Goal: Task Accomplishment & Management: Use online tool/utility

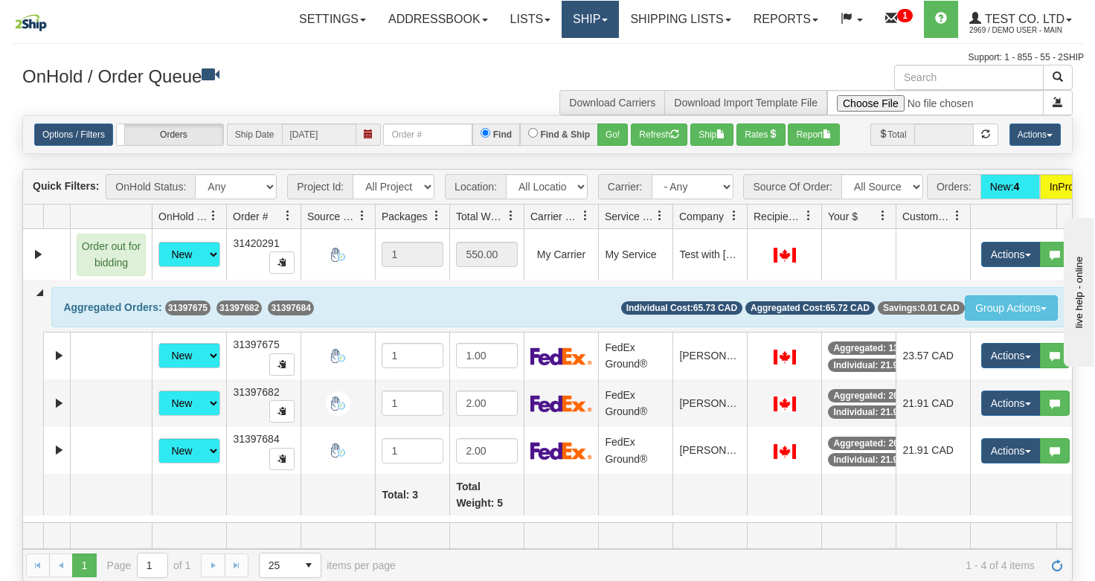
click at [582, 20] on link "Ship" at bounding box center [589, 19] width 57 height 37
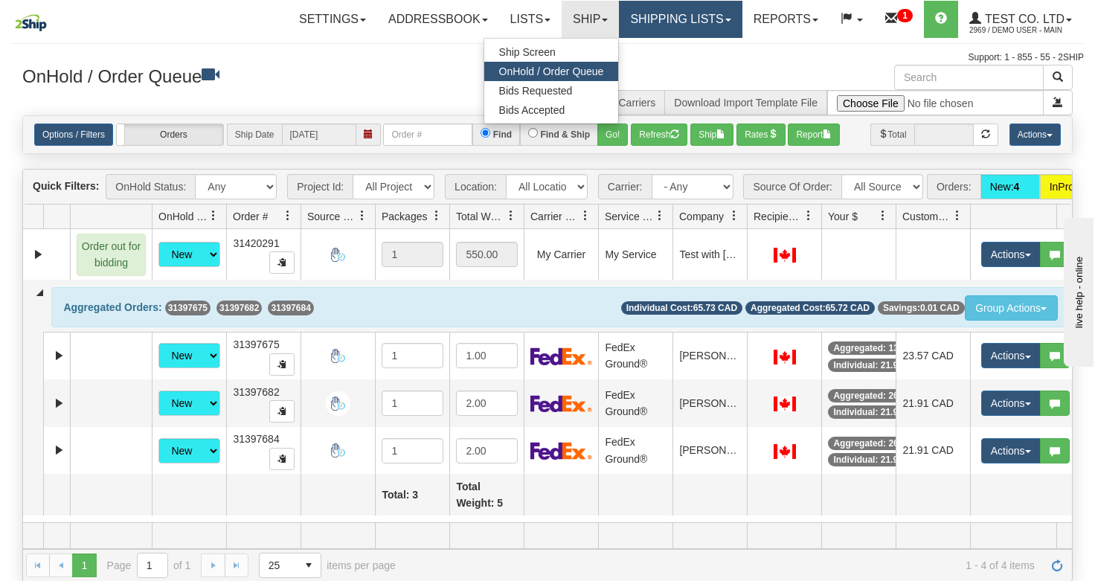
click at [672, 17] on link "Shipping lists" at bounding box center [680, 19] width 123 height 37
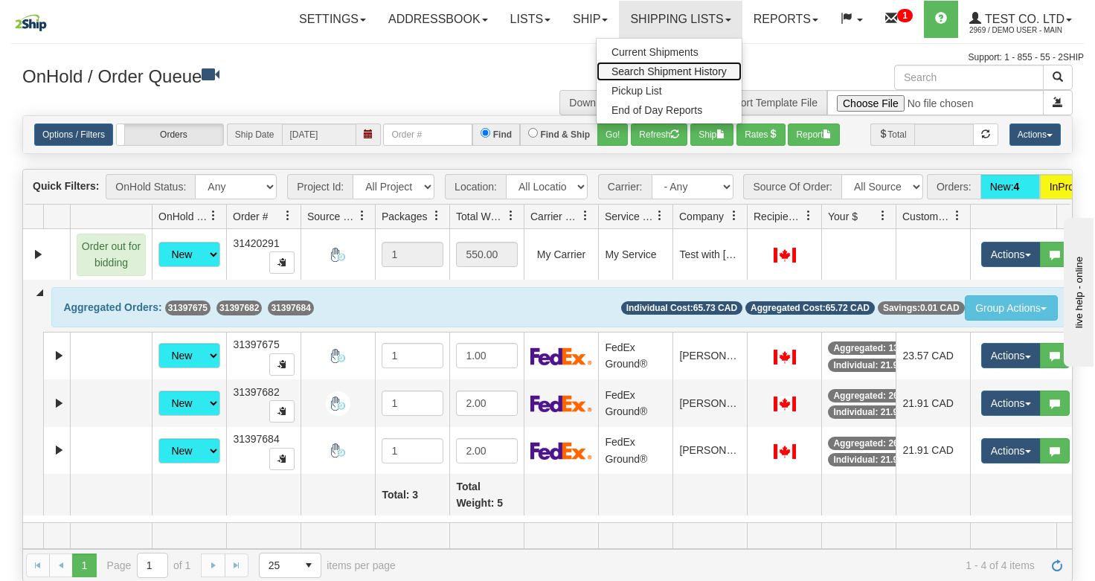
click at [654, 64] on link "Search Shipment History" at bounding box center [668, 71] width 145 height 19
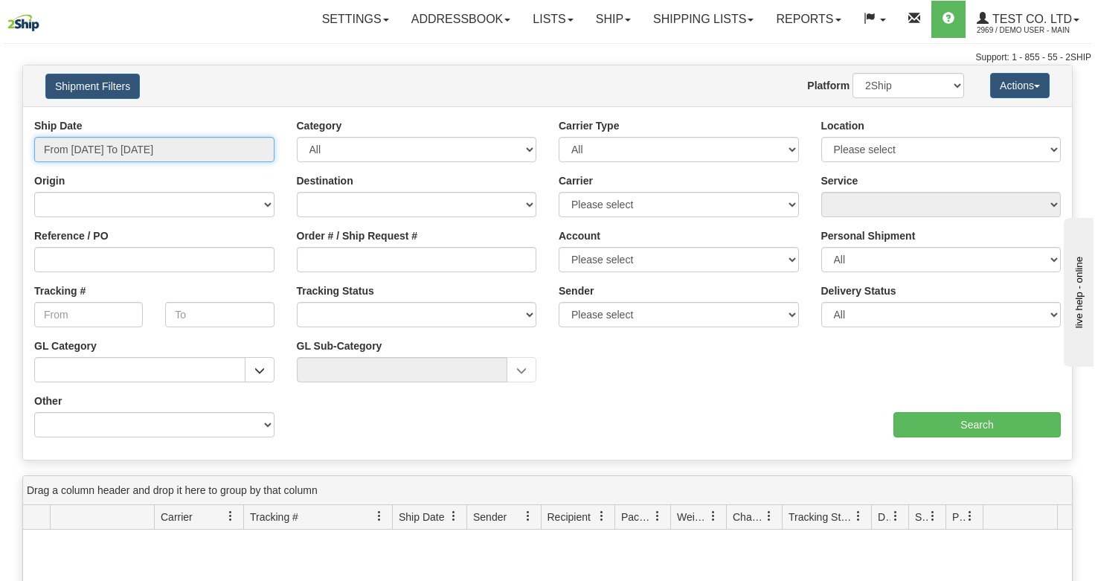
click at [100, 155] on input "From 09/08/2025 To 09/09/2025" at bounding box center [154, 149] width 240 height 25
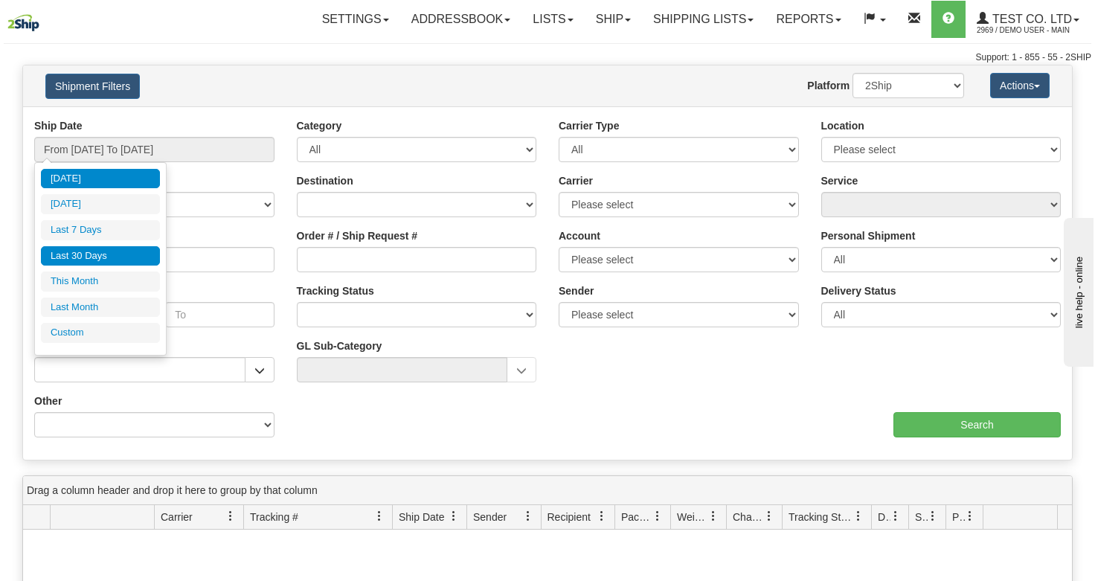
click at [125, 259] on li "Last 30 Days" at bounding box center [100, 256] width 119 height 20
type input "From 08/11/2025 To 09/09/2025"
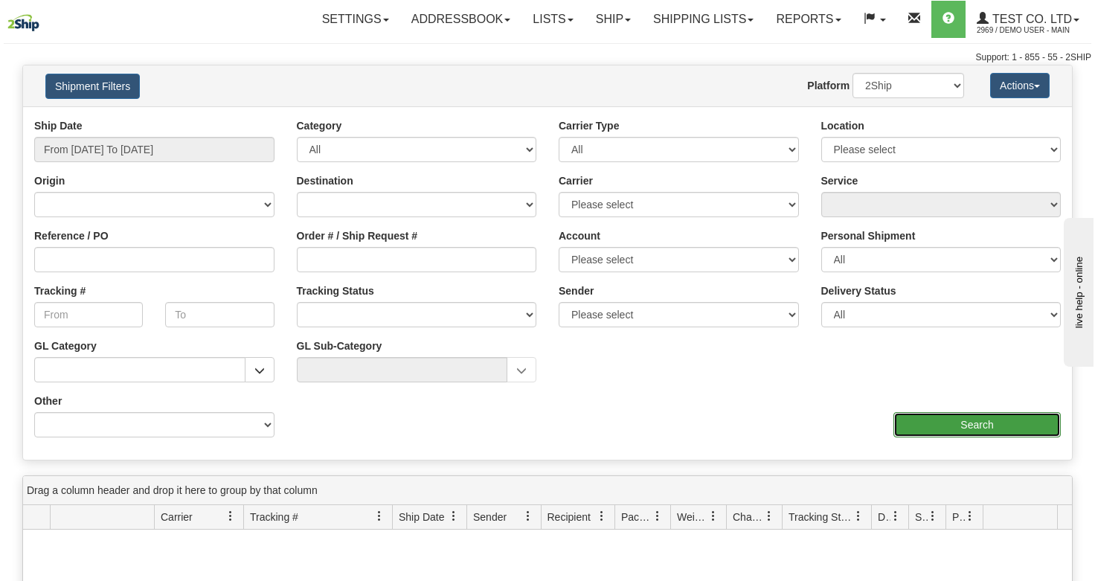
click at [944, 416] on input "Search" at bounding box center [976, 424] width 167 height 25
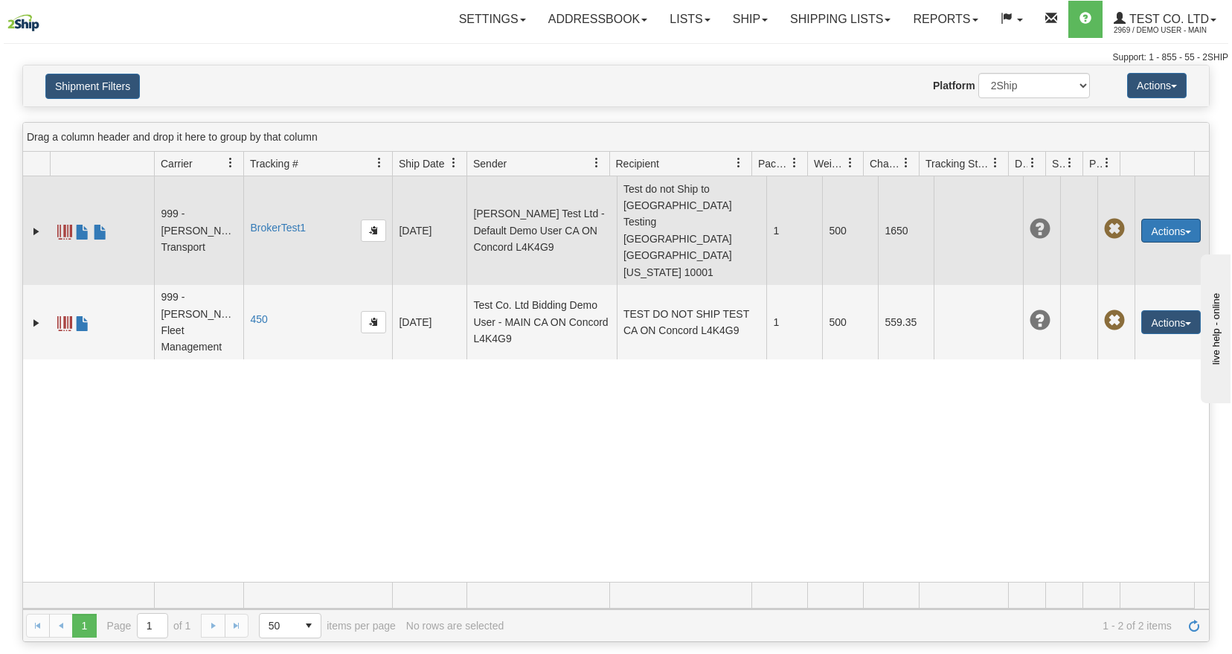
click at [1094, 219] on button "Actions" at bounding box center [1170, 231] width 59 height 24
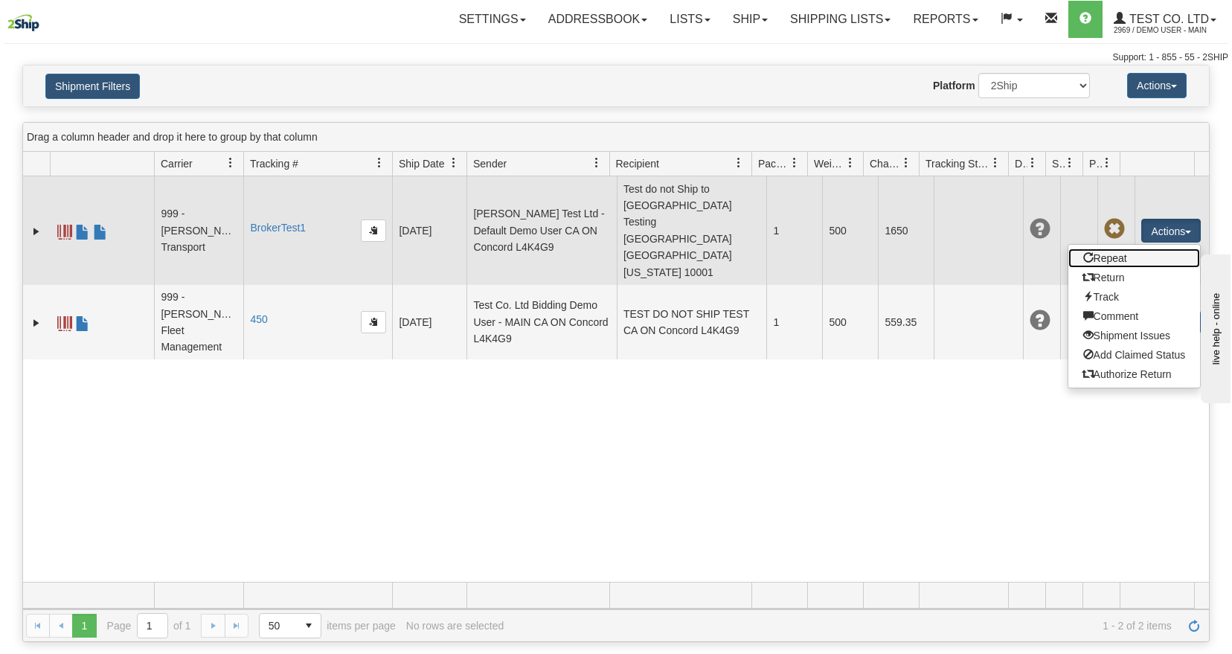
click at [1094, 248] on link "Repeat" at bounding box center [1134, 257] width 132 height 19
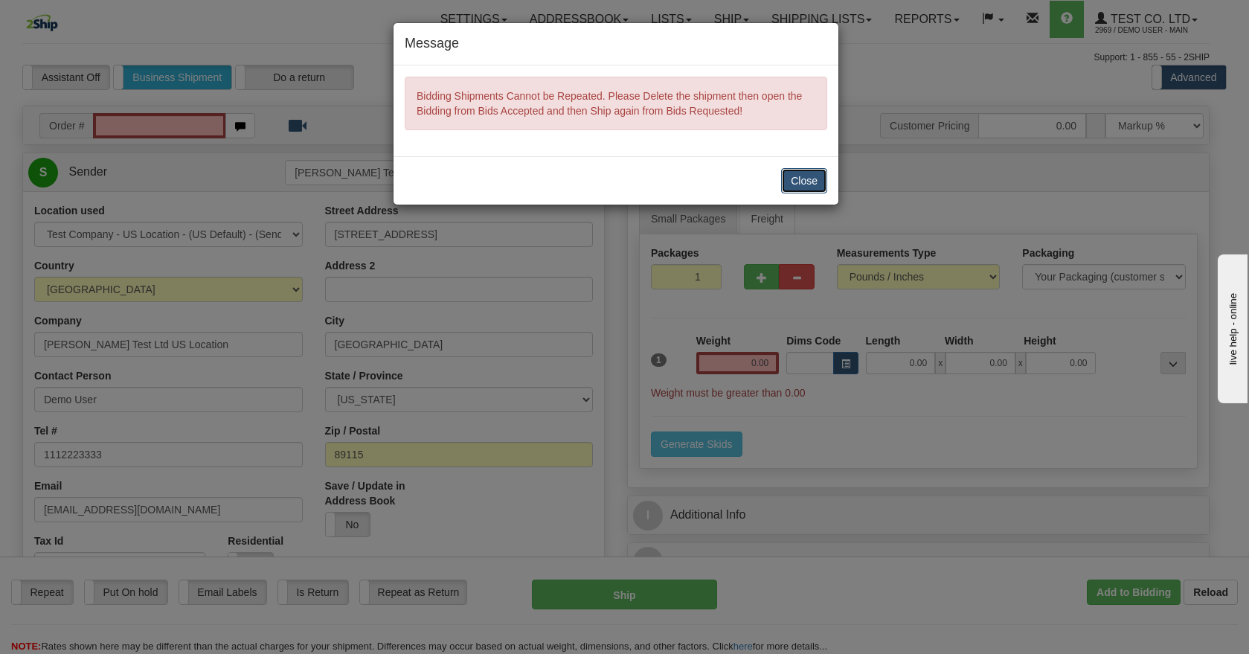
click at [814, 178] on button "Close" at bounding box center [804, 180] width 46 height 25
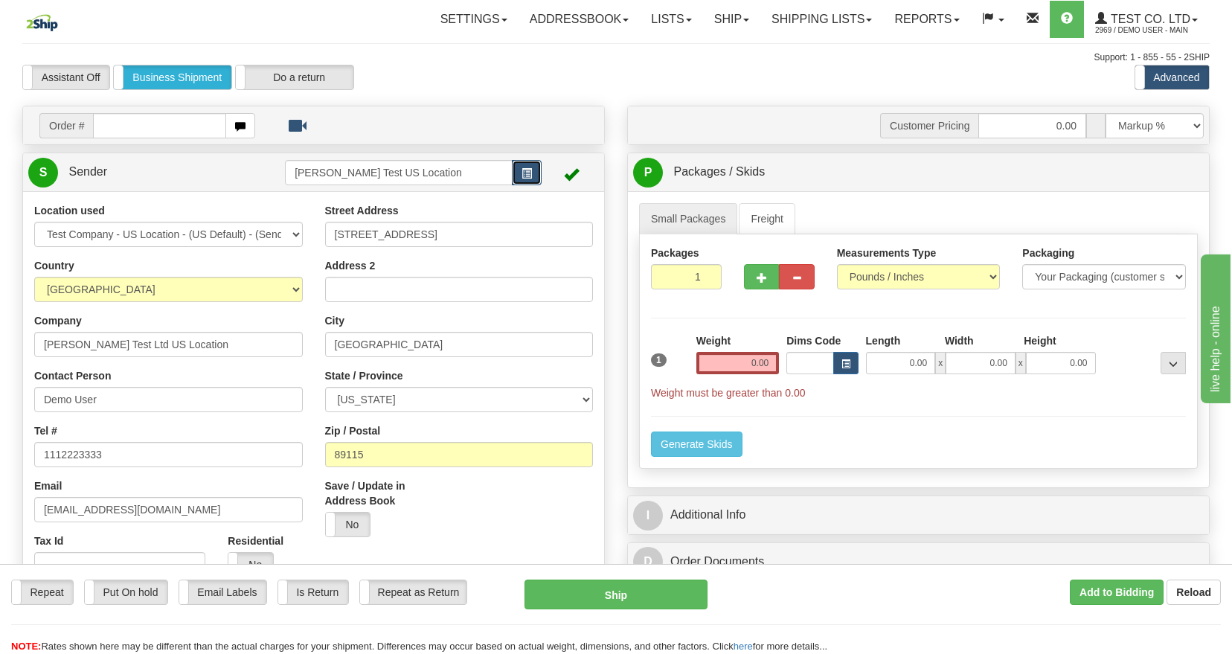
click at [526, 161] on button "button" at bounding box center [527, 172] width 30 height 25
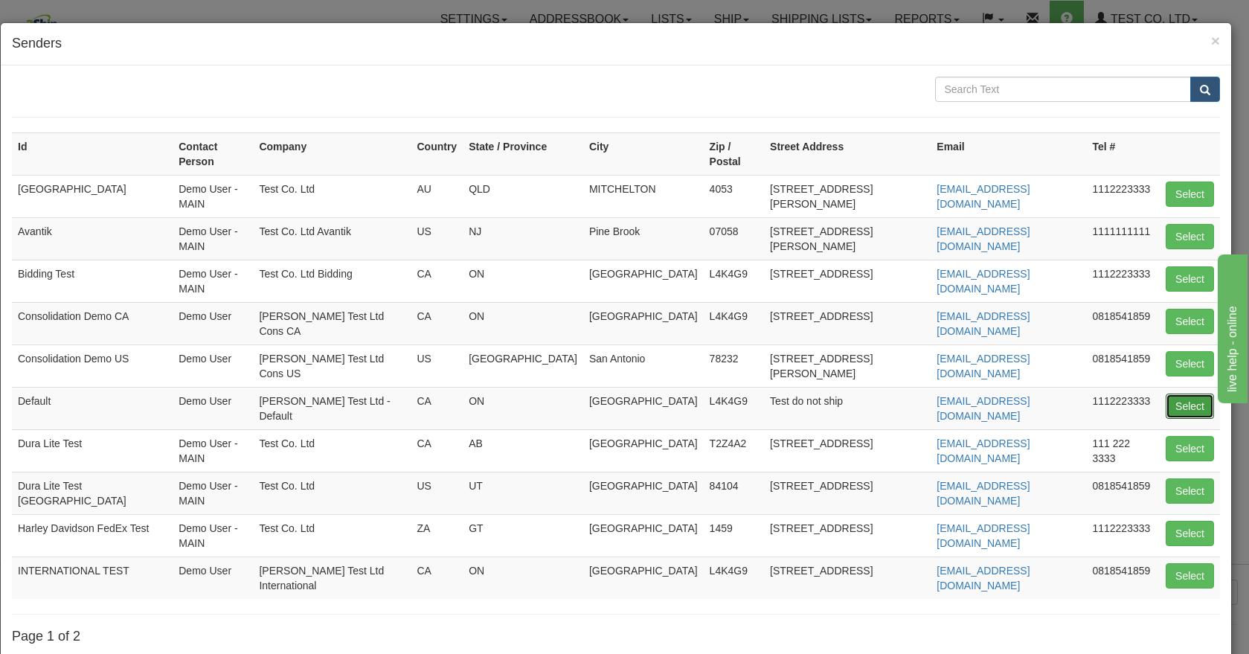
drag, startPoint x: 1160, startPoint y: 366, endPoint x: 1130, endPoint y: 367, distance: 29.8
click at [1165, 393] on button "Select" at bounding box center [1189, 405] width 48 height 25
type input "Default"
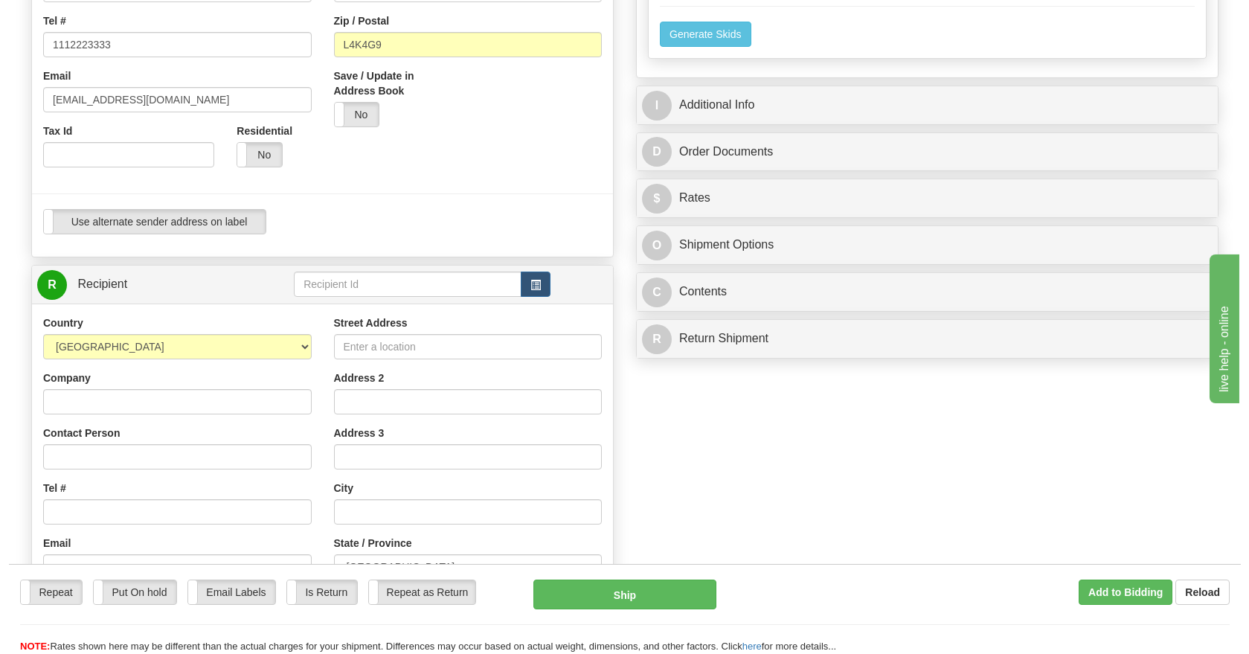
scroll to position [446, 0]
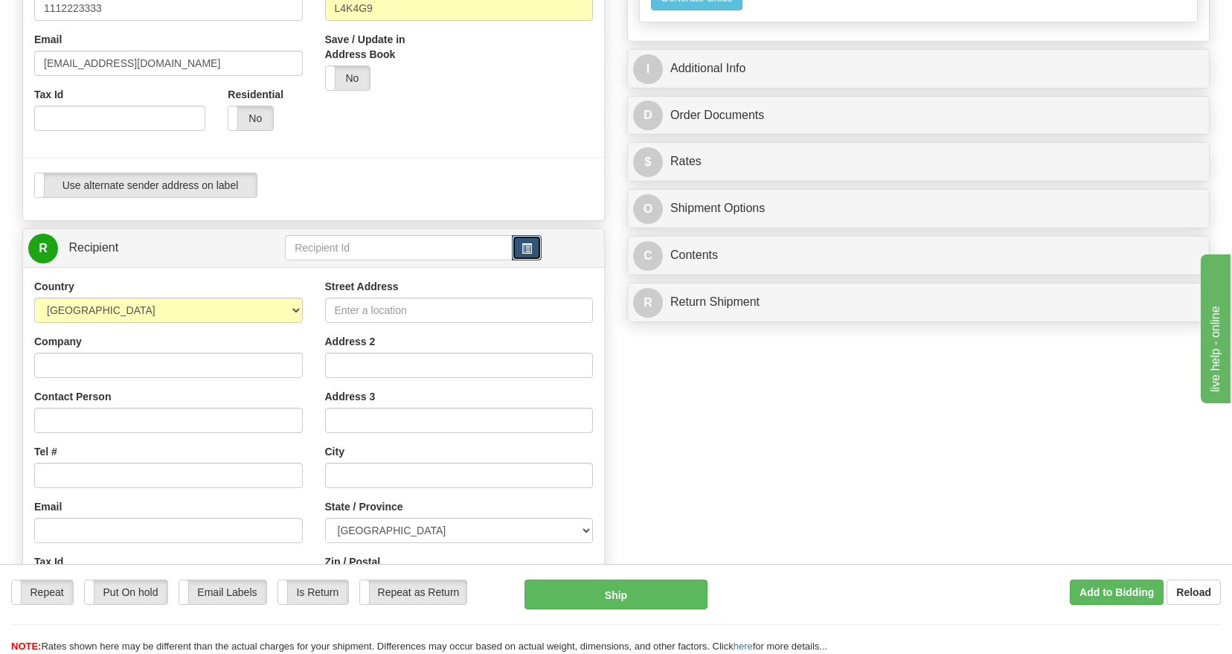
click at [520, 253] on button "button" at bounding box center [527, 247] width 30 height 25
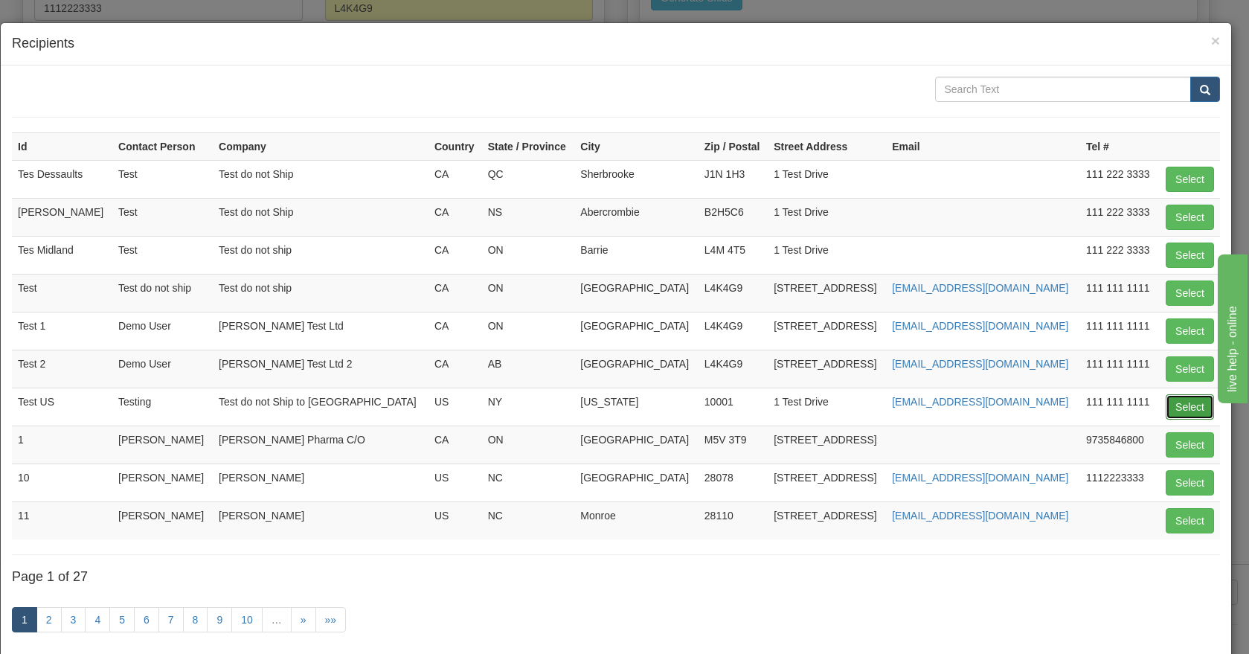
click at [1165, 408] on button "Select" at bounding box center [1189, 406] width 48 height 25
type input "Test US"
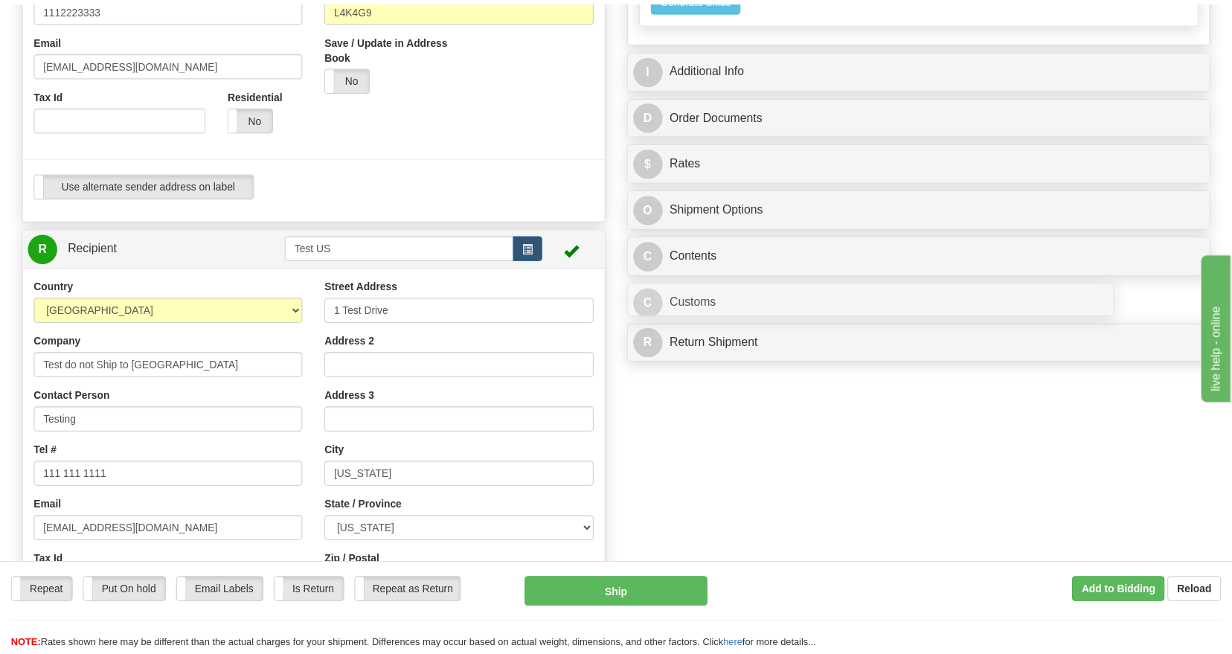
scroll to position [36, 0]
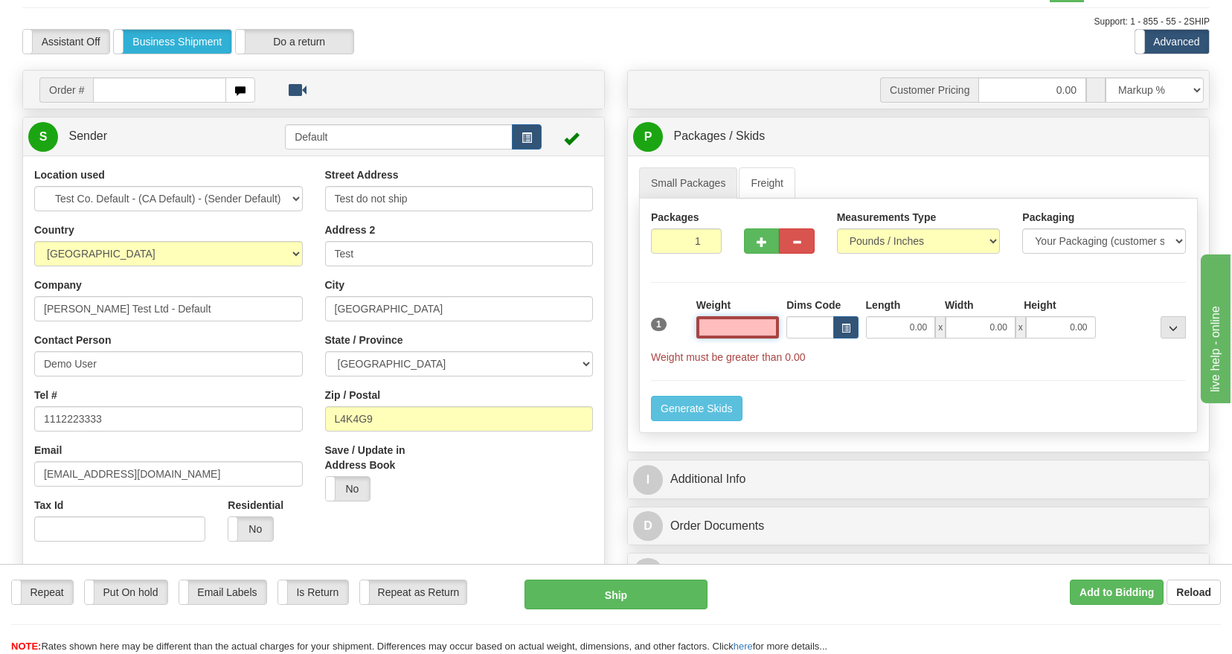
click at [736, 325] on input "text" at bounding box center [737, 327] width 83 height 22
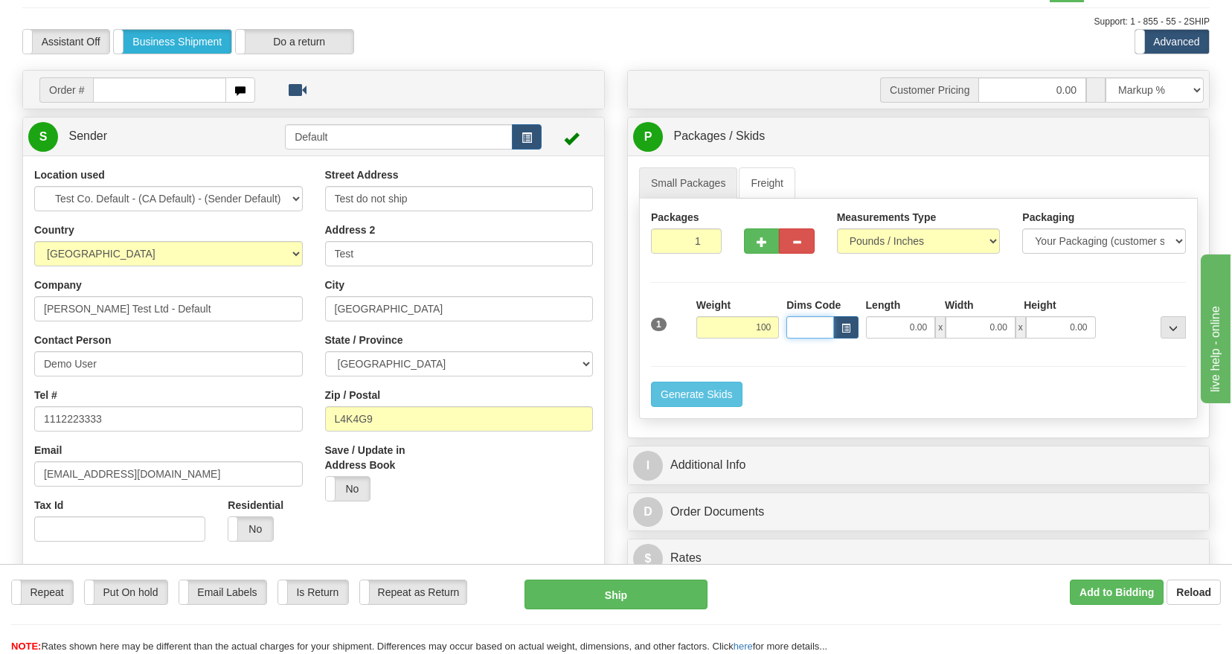
type input "100.00"
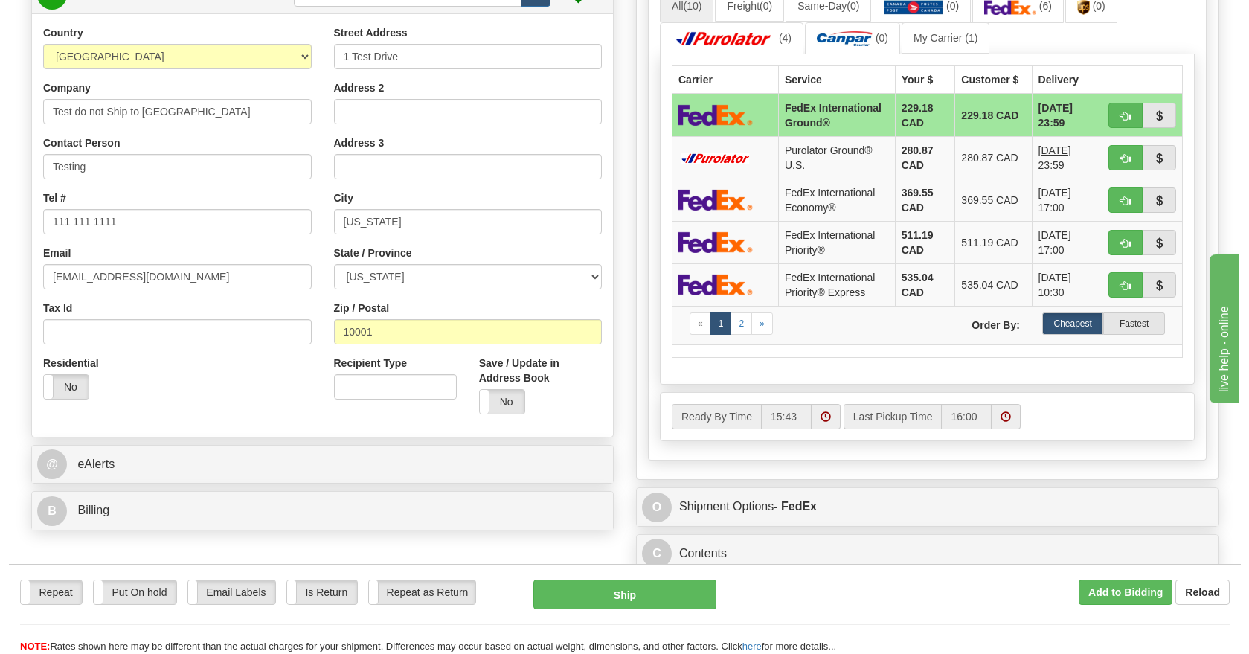
scroll to position [928, 0]
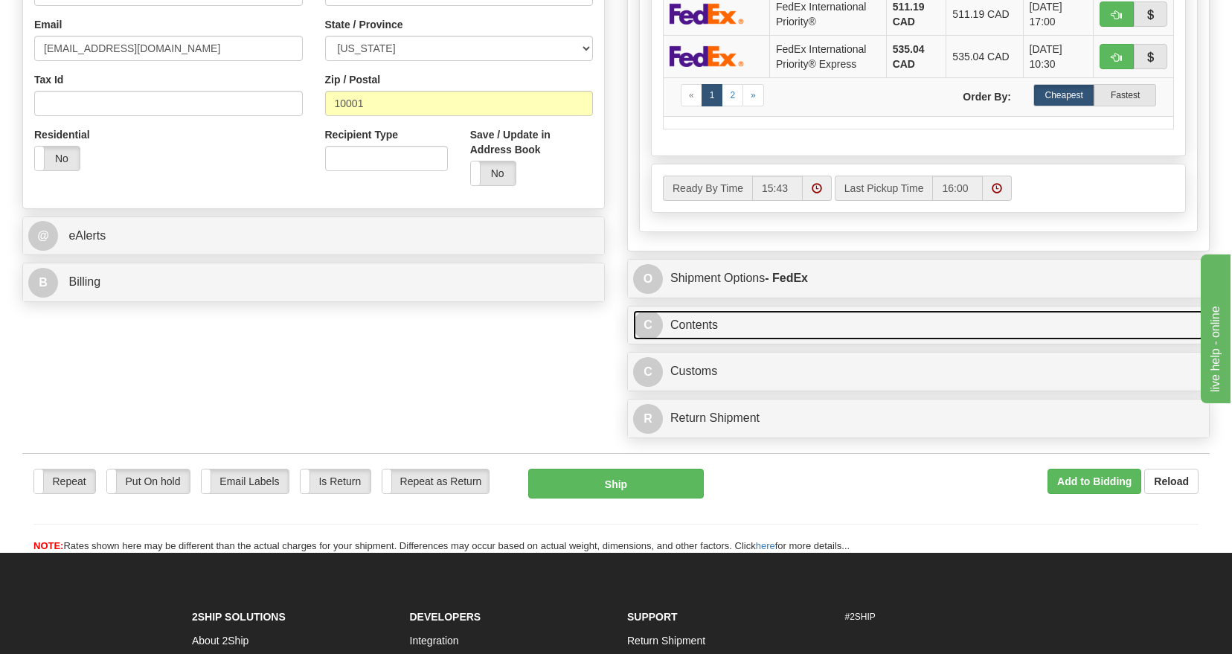
click at [849, 331] on link "C Contents" at bounding box center [918, 325] width 570 height 30
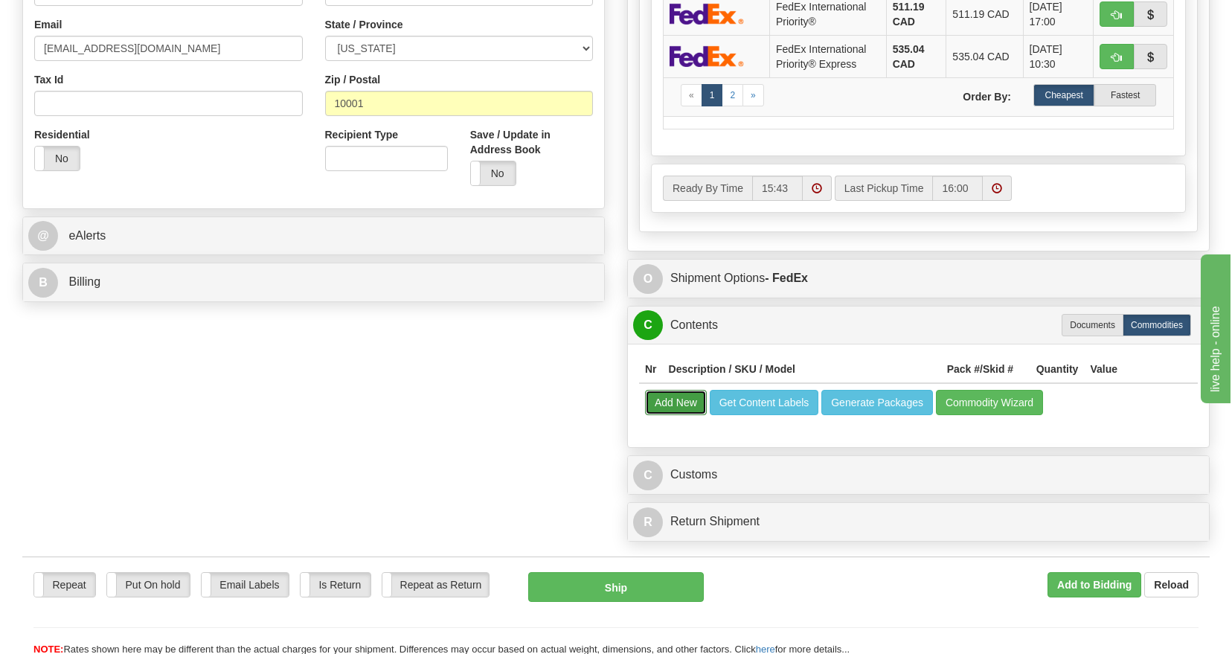
click at [669, 404] on button "Add New" at bounding box center [676, 402] width 62 height 25
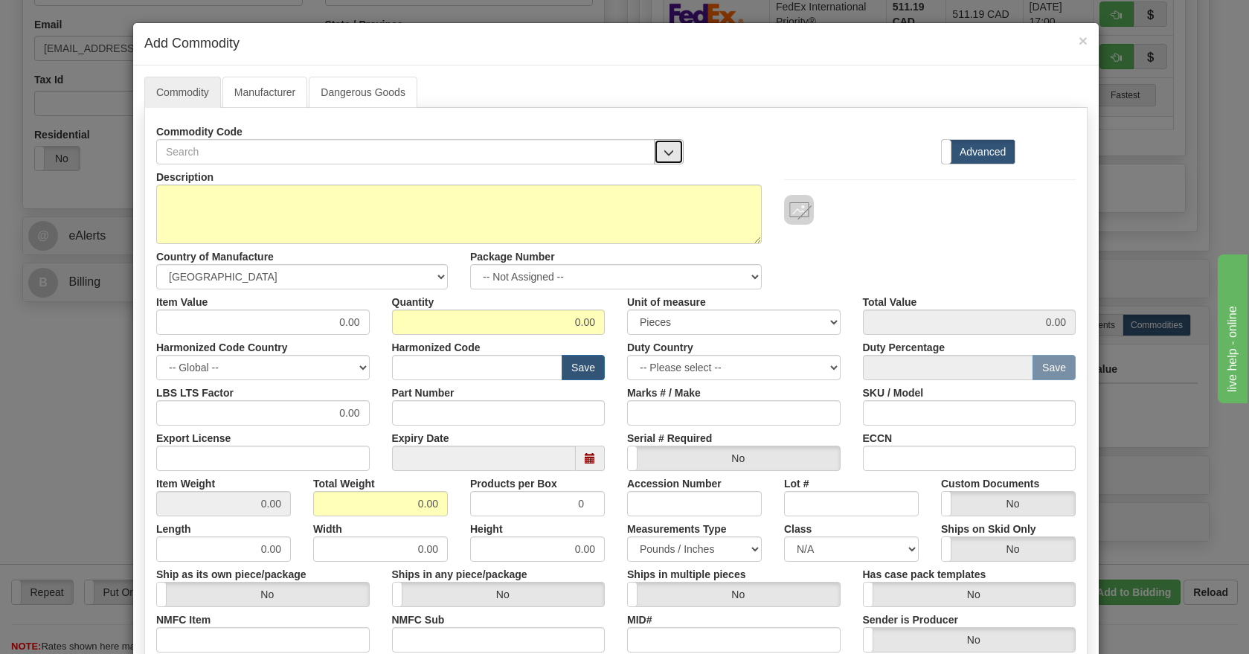
click at [663, 150] on span "button" at bounding box center [668, 153] width 10 height 10
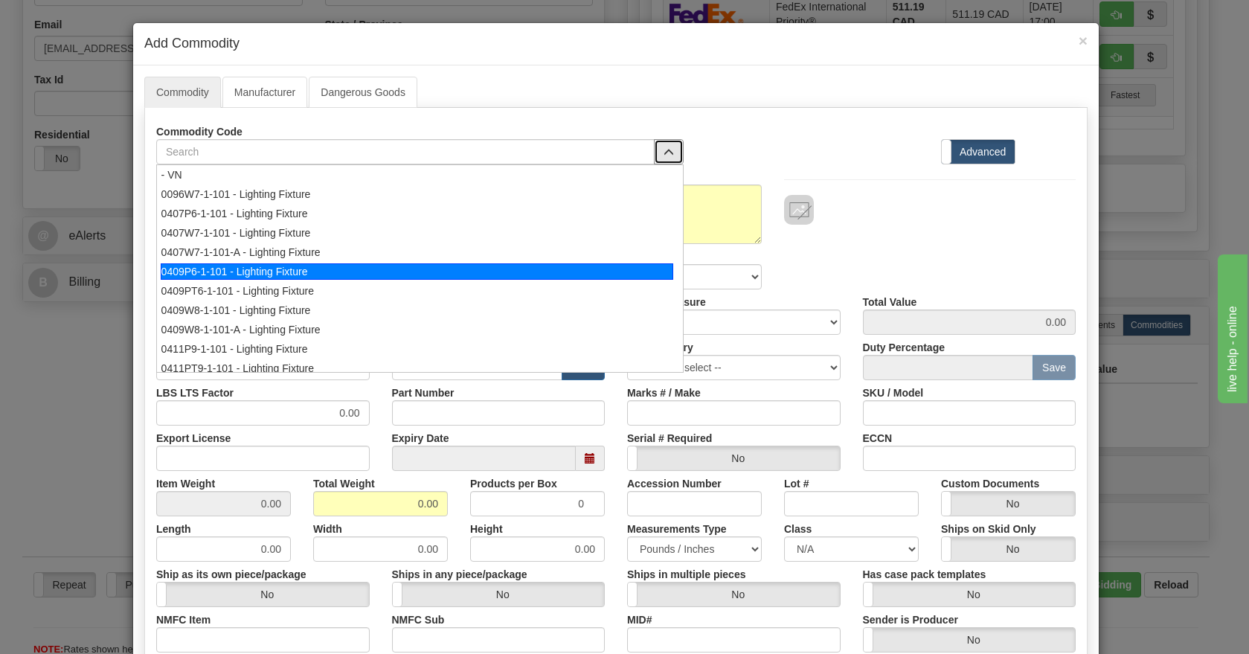
click at [384, 268] on div "0409P6-1-101 - Lighting Fixture" at bounding box center [417, 271] width 512 height 16
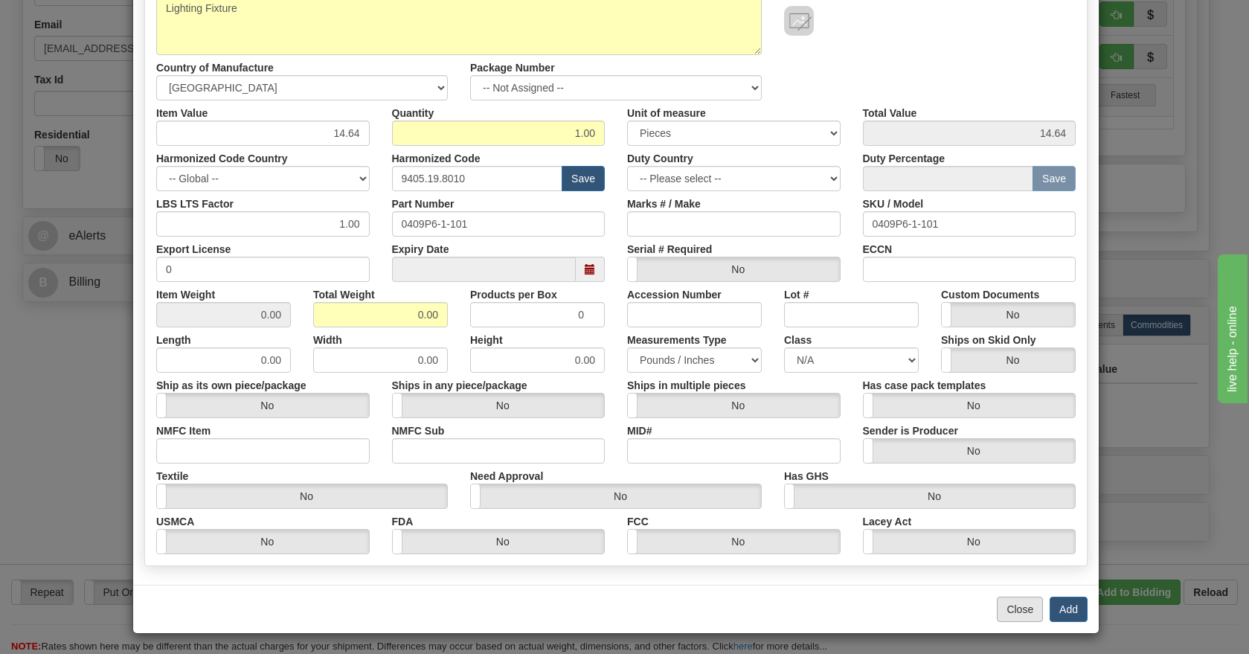
scroll to position [191, 0]
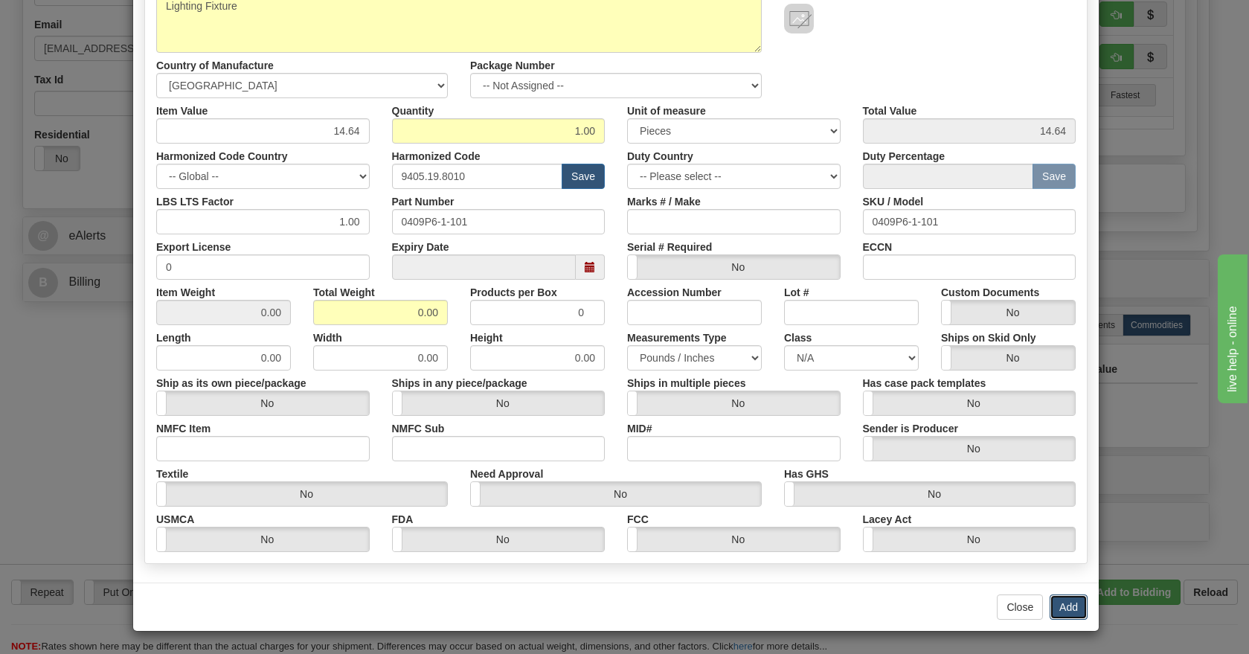
click at [1056, 602] on button "Add" at bounding box center [1068, 606] width 38 height 25
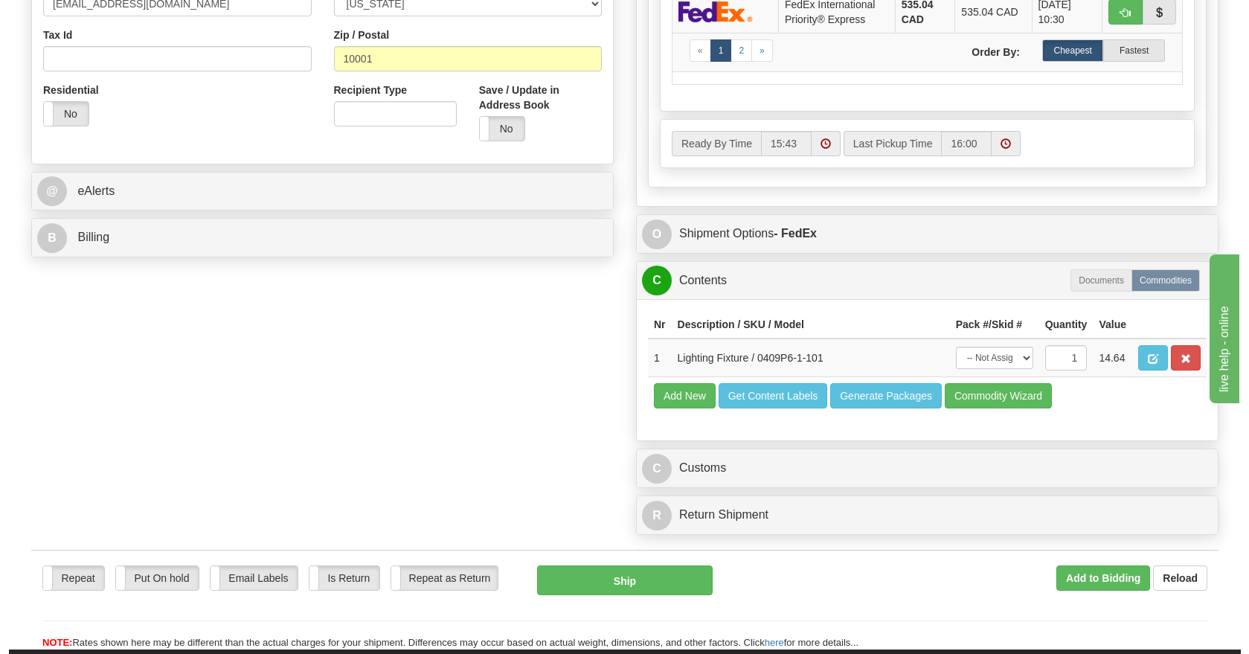
scroll to position [928, 0]
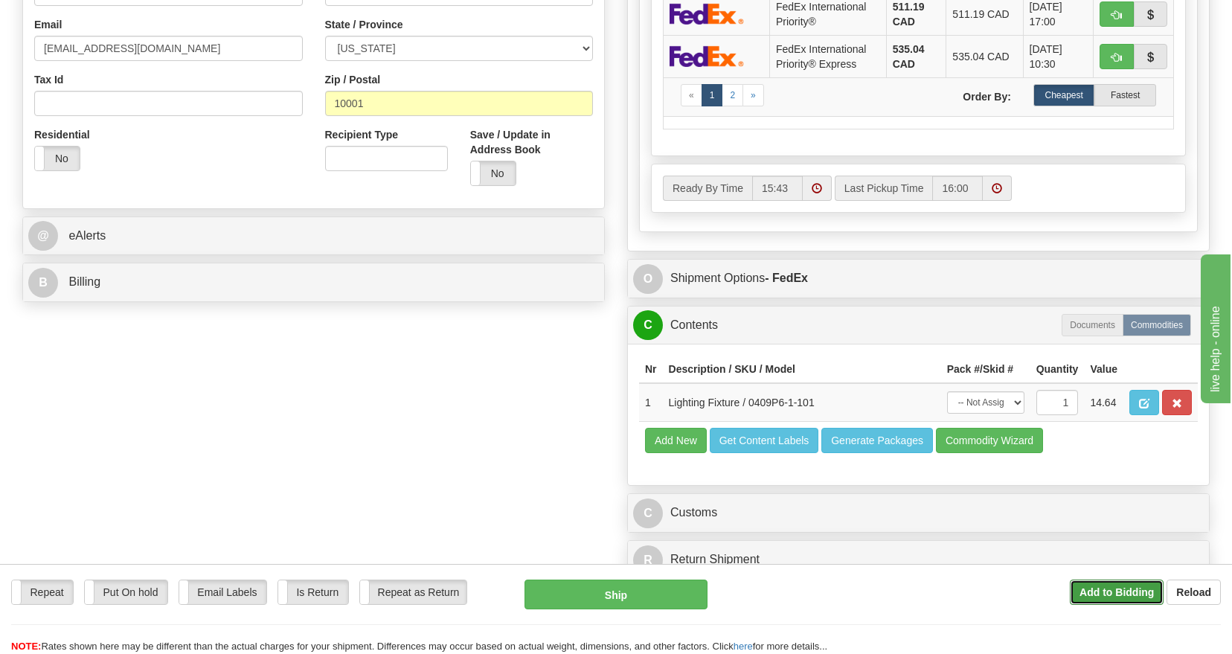
click at [1117, 594] on b "Add to Bidding" at bounding box center [1116, 592] width 74 height 12
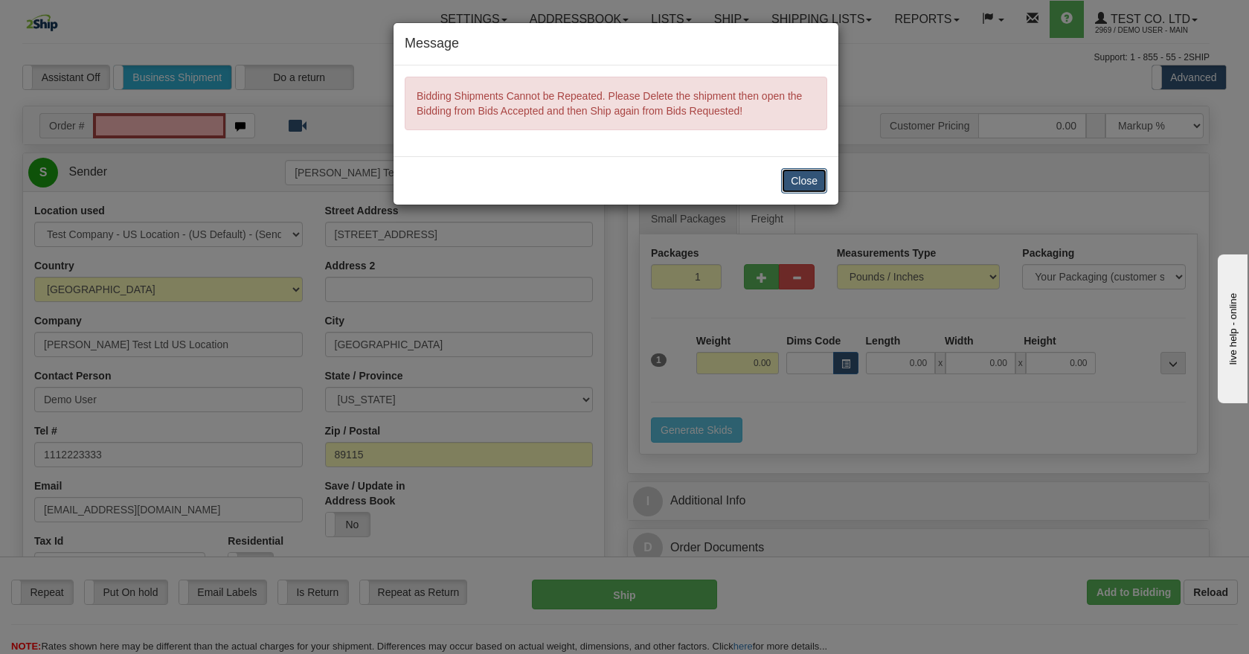
click at [808, 174] on button "Close" at bounding box center [804, 180] width 46 height 25
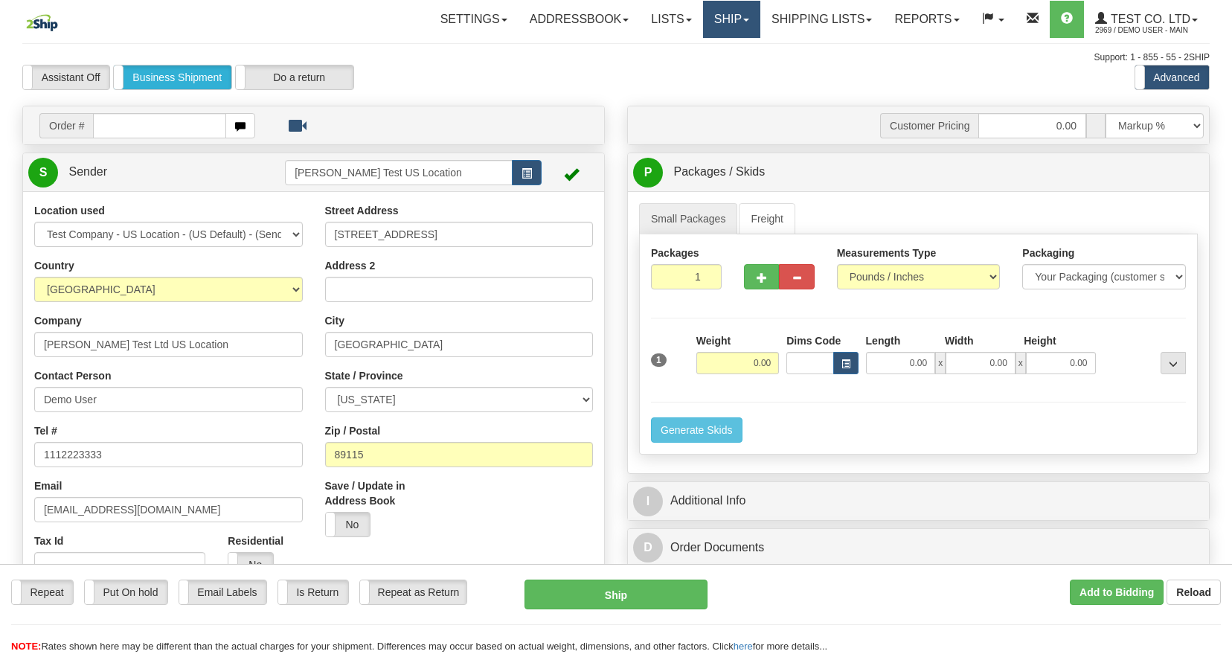
click at [715, 22] on link "Ship" at bounding box center [731, 19] width 57 height 37
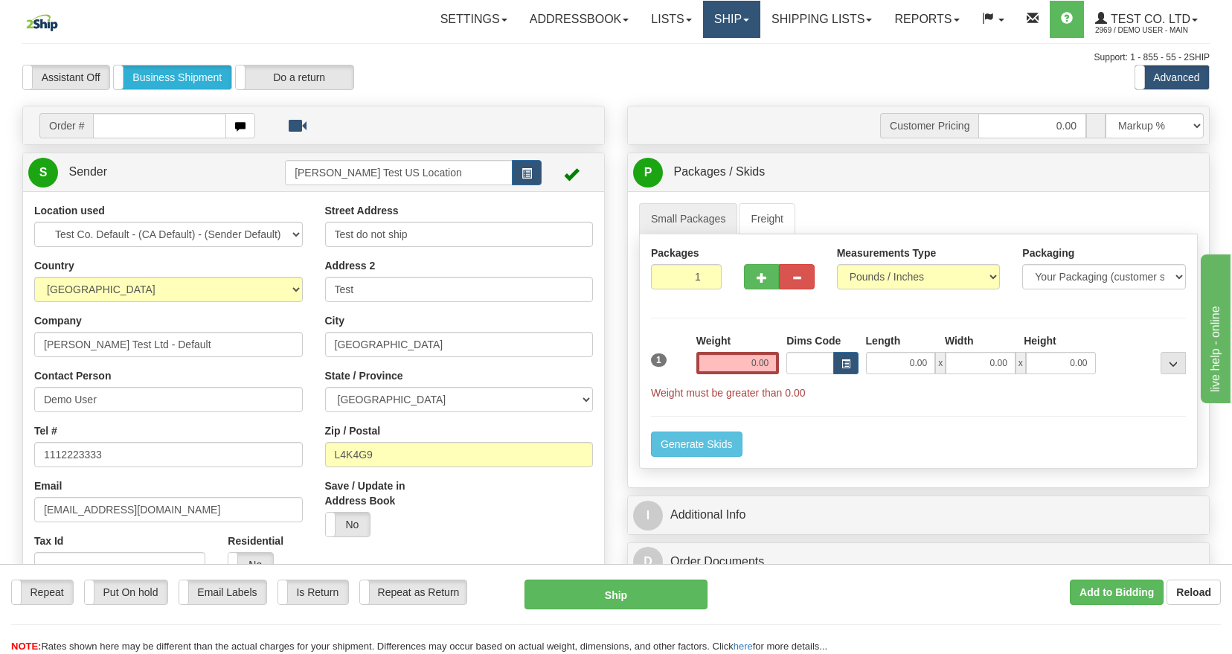
click at [719, 17] on link "Ship" at bounding box center [731, 19] width 57 height 37
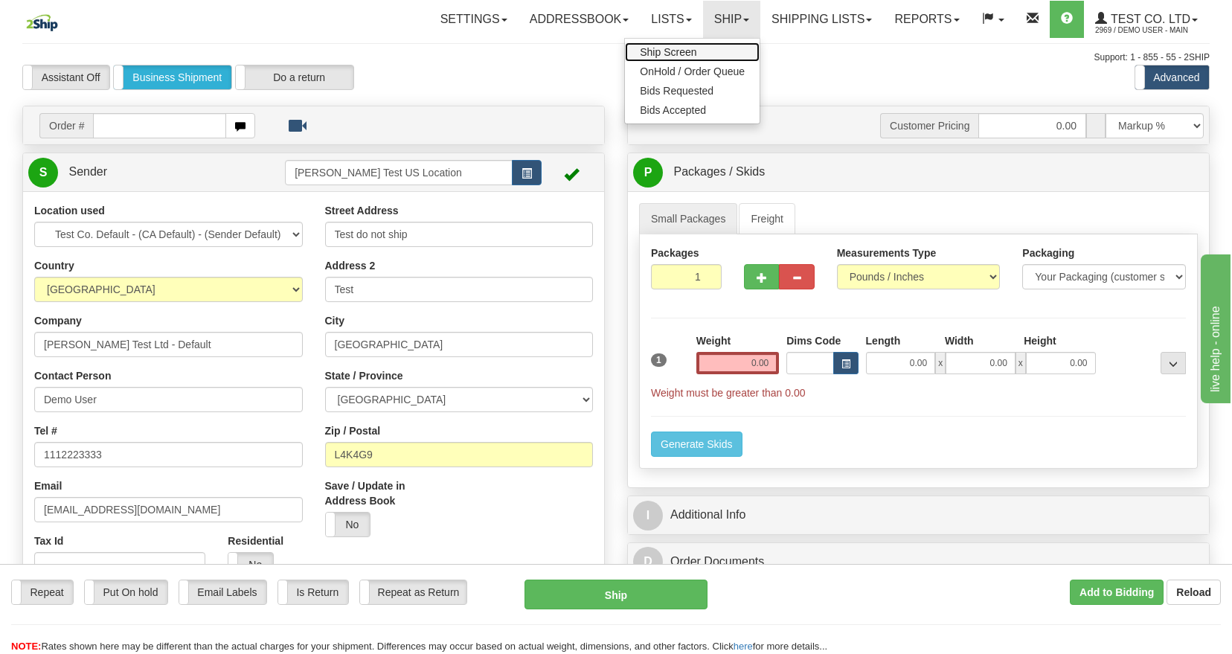
click at [672, 51] on span "Ship Screen" at bounding box center [668, 52] width 57 height 12
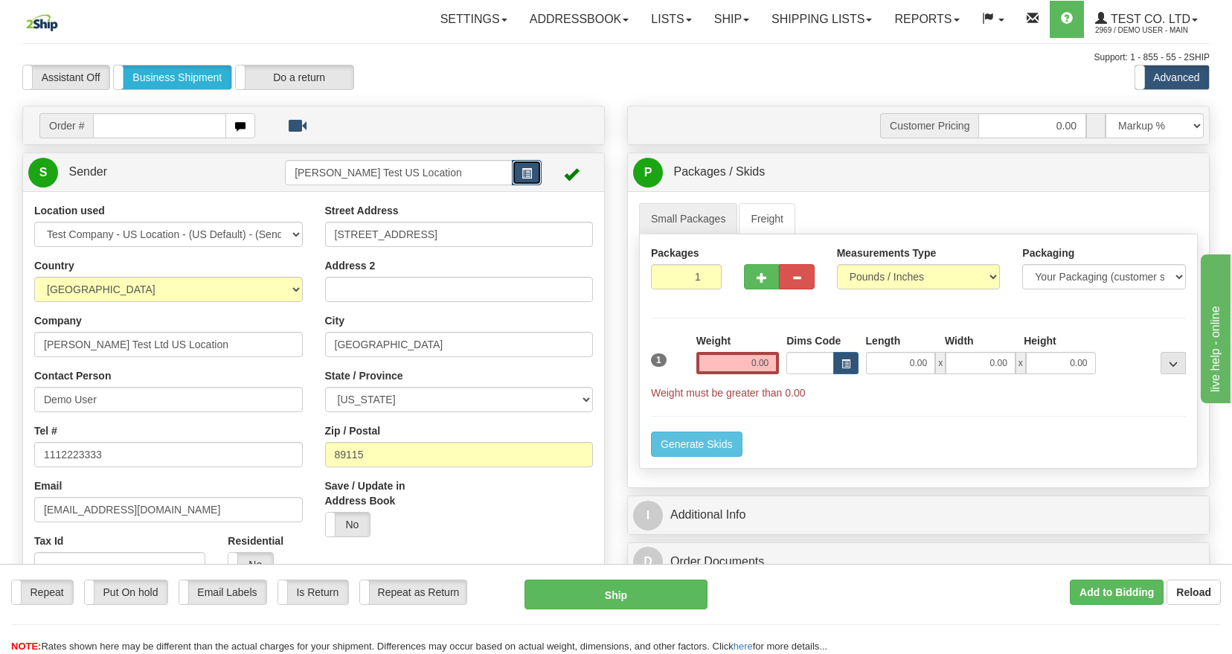
click at [528, 173] on span "button" at bounding box center [526, 174] width 10 height 10
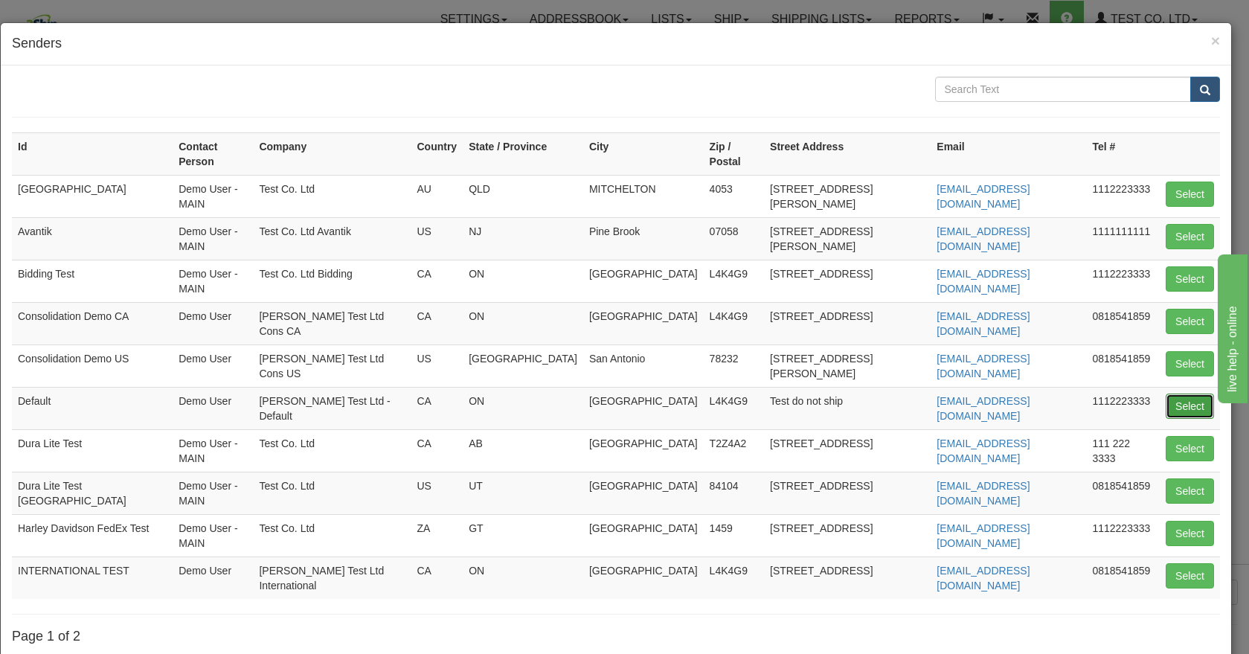
click at [1165, 393] on button "Select" at bounding box center [1189, 405] width 48 height 25
type input "Default"
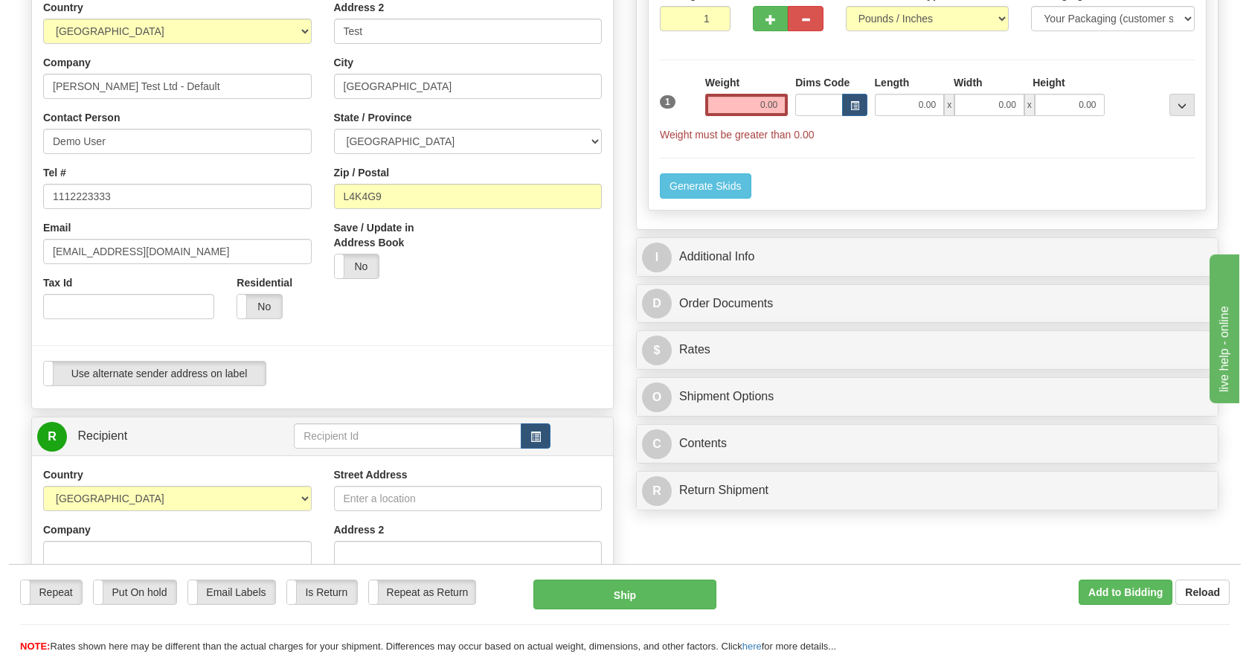
scroll to position [446, 0]
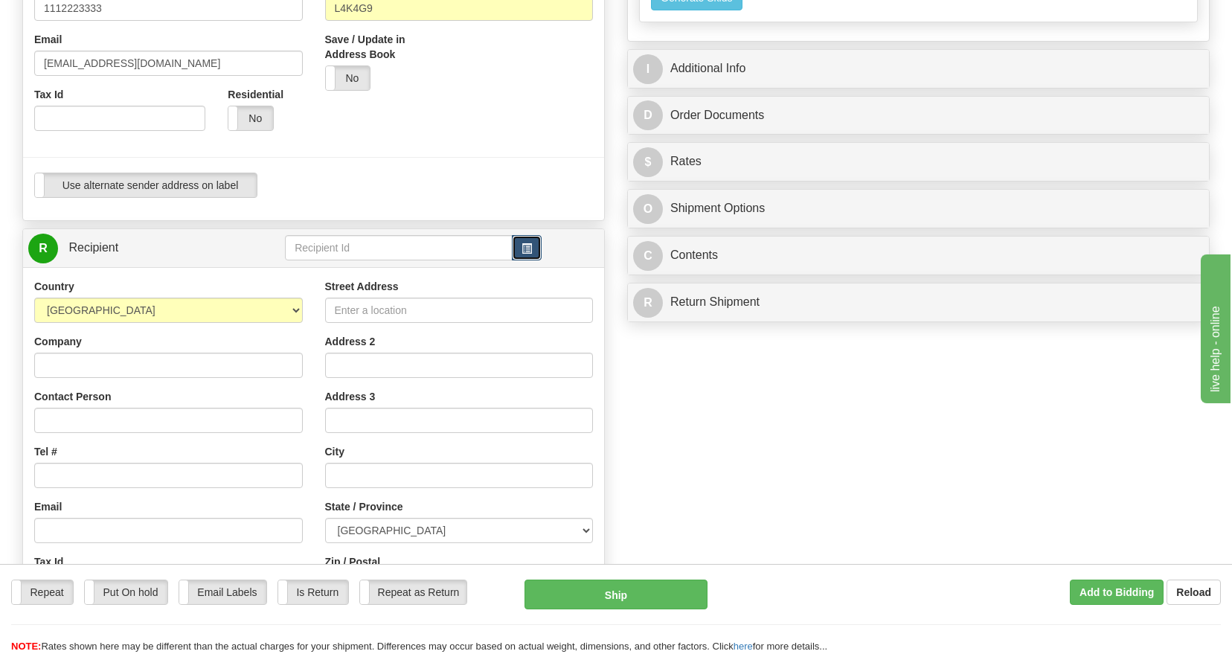
click at [527, 248] on span "button" at bounding box center [526, 249] width 10 height 10
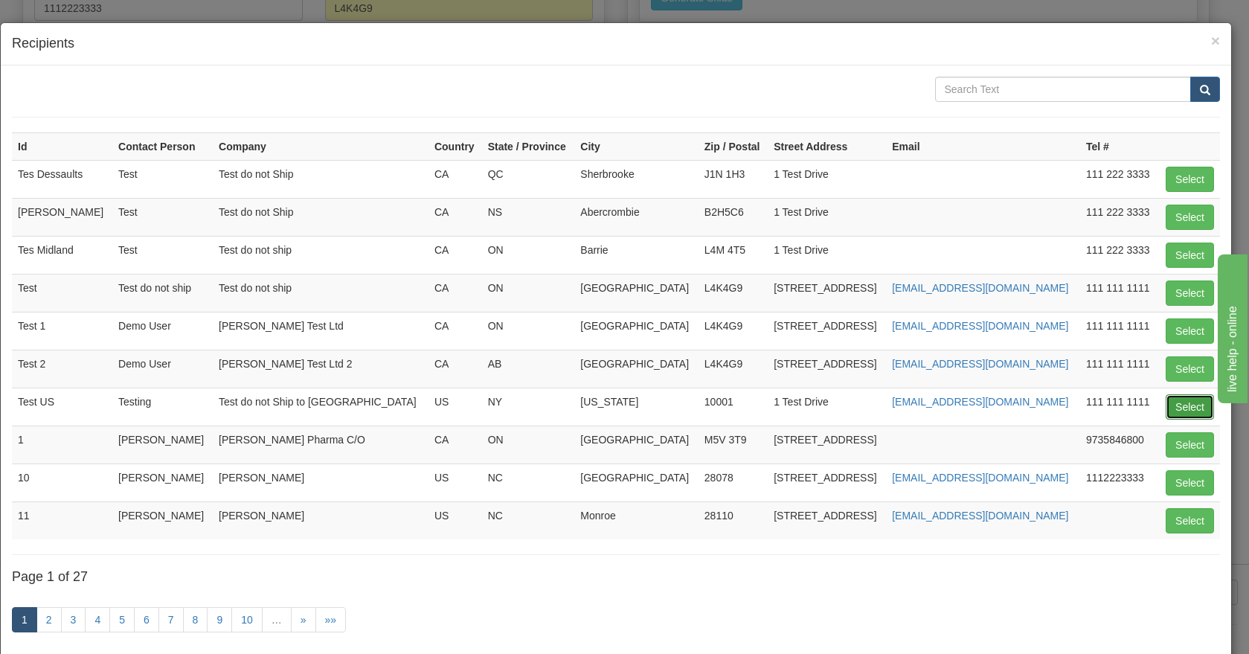
click at [1182, 401] on button "Select" at bounding box center [1189, 406] width 48 height 25
type input "Test US"
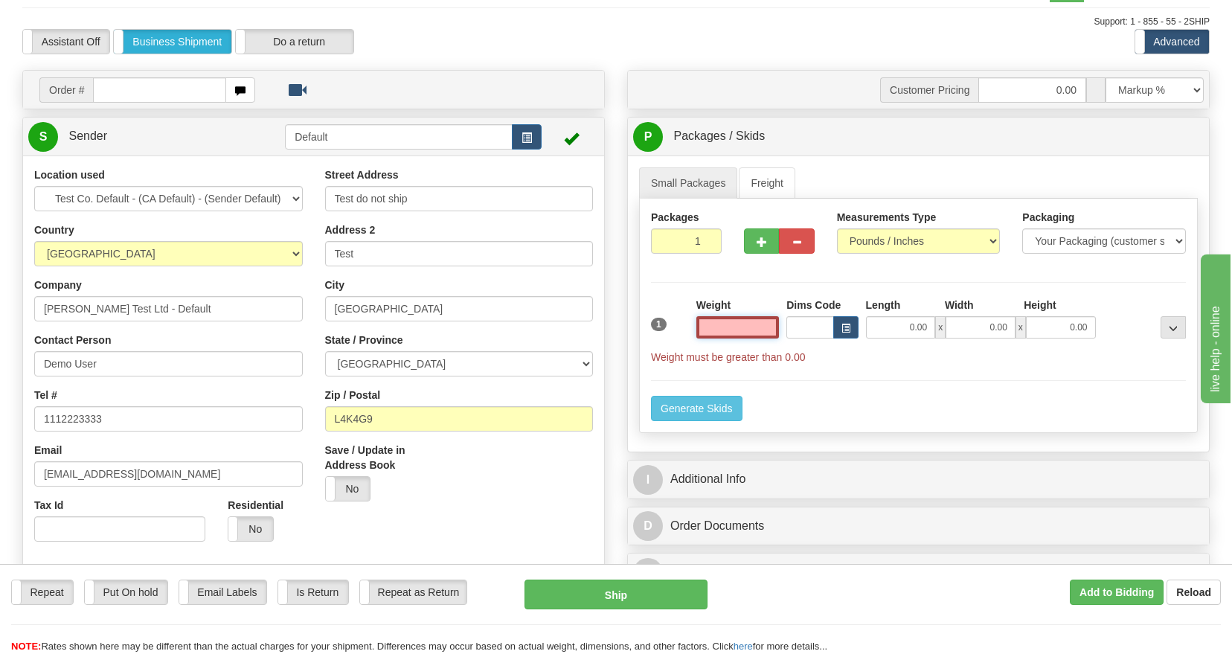
scroll to position [0, 0]
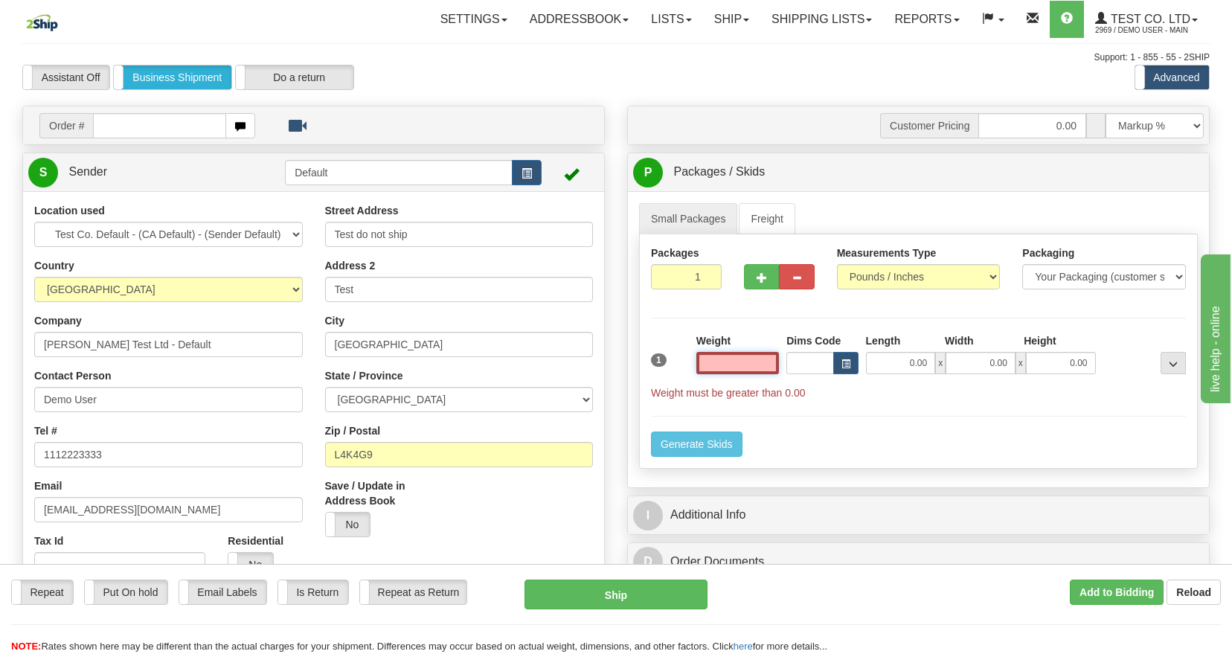
click at [747, 370] on input "text" at bounding box center [737, 363] width 83 height 22
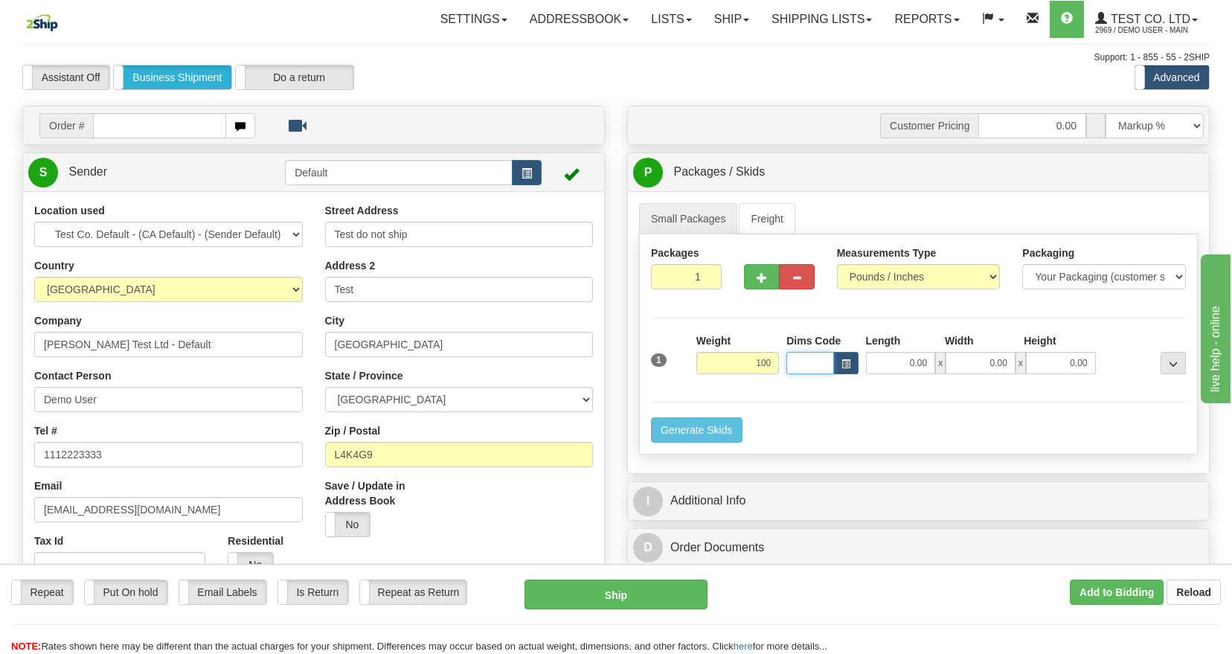
type input "100.00"
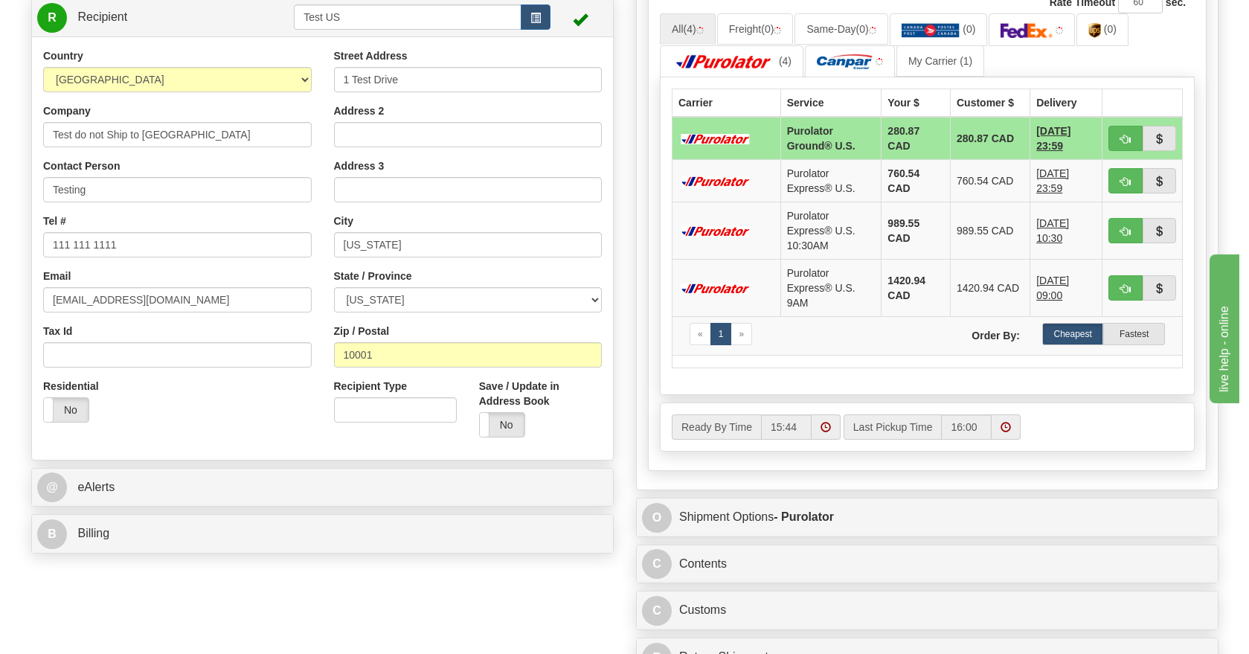
scroll to position [892, 0]
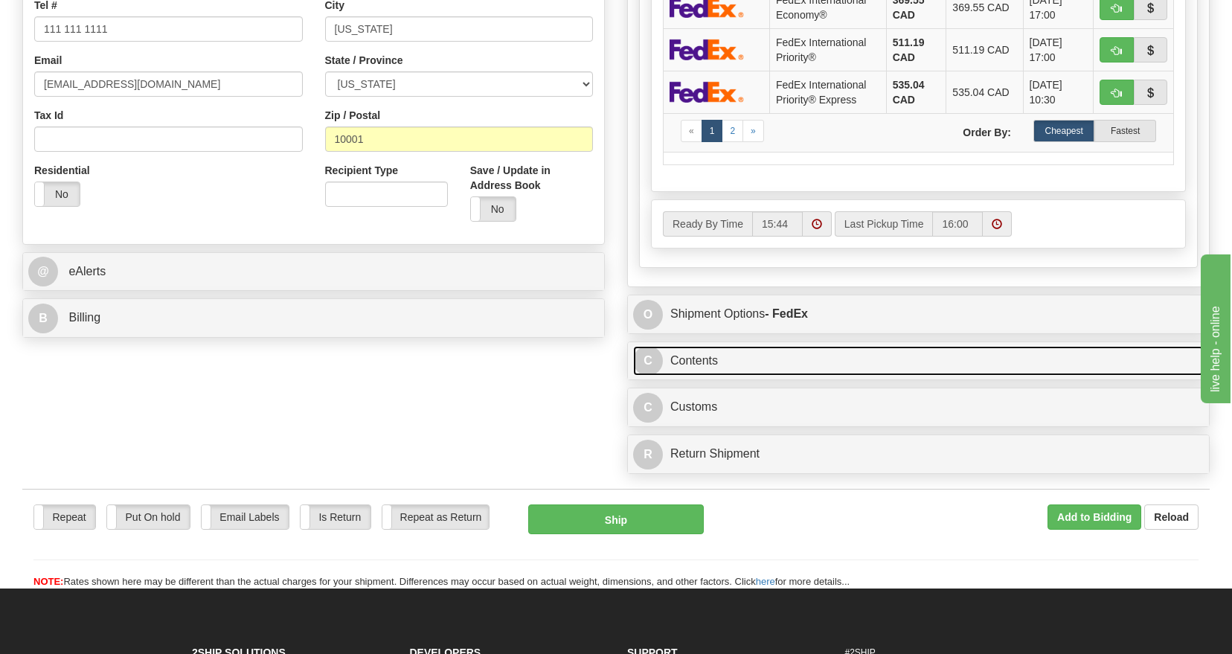
click at [824, 359] on link "C Contents" at bounding box center [918, 361] width 570 height 30
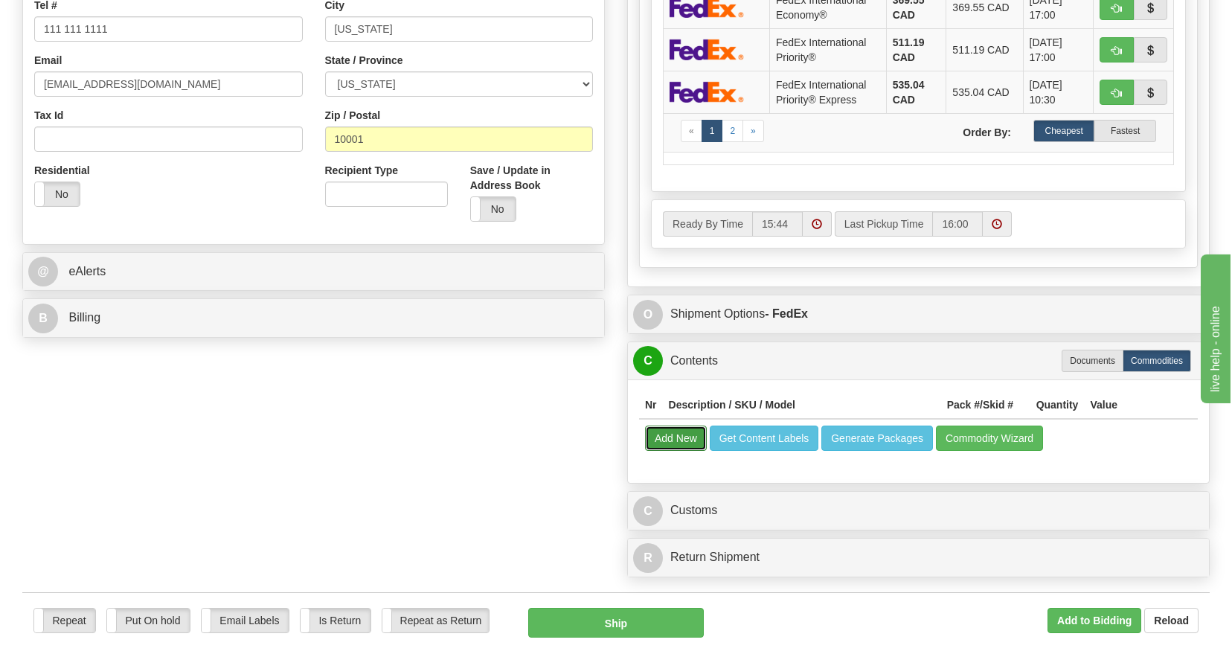
click at [681, 436] on button "Add New" at bounding box center [676, 437] width 62 height 25
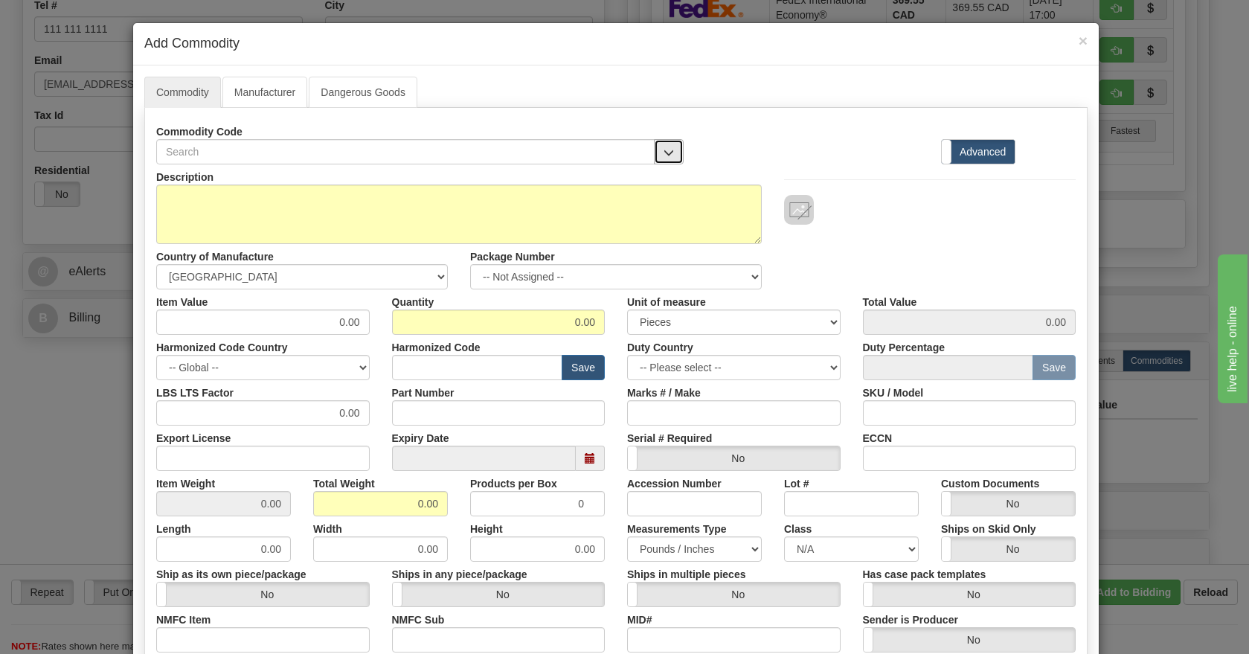
click at [663, 148] on span "button" at bounding box center [668, 153] width 10 height 10
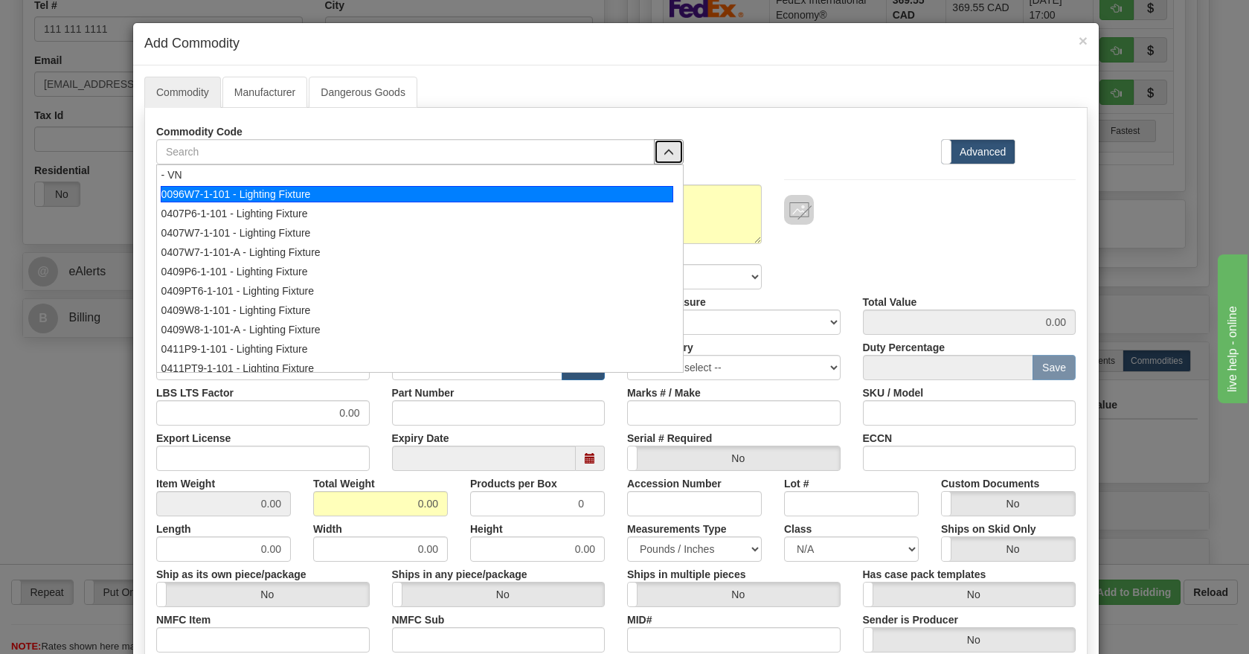
click at [300, 194] on div "0096W7-1-101 - Lighting Fixture" at bounding box center [417, 194] width 512 height 16
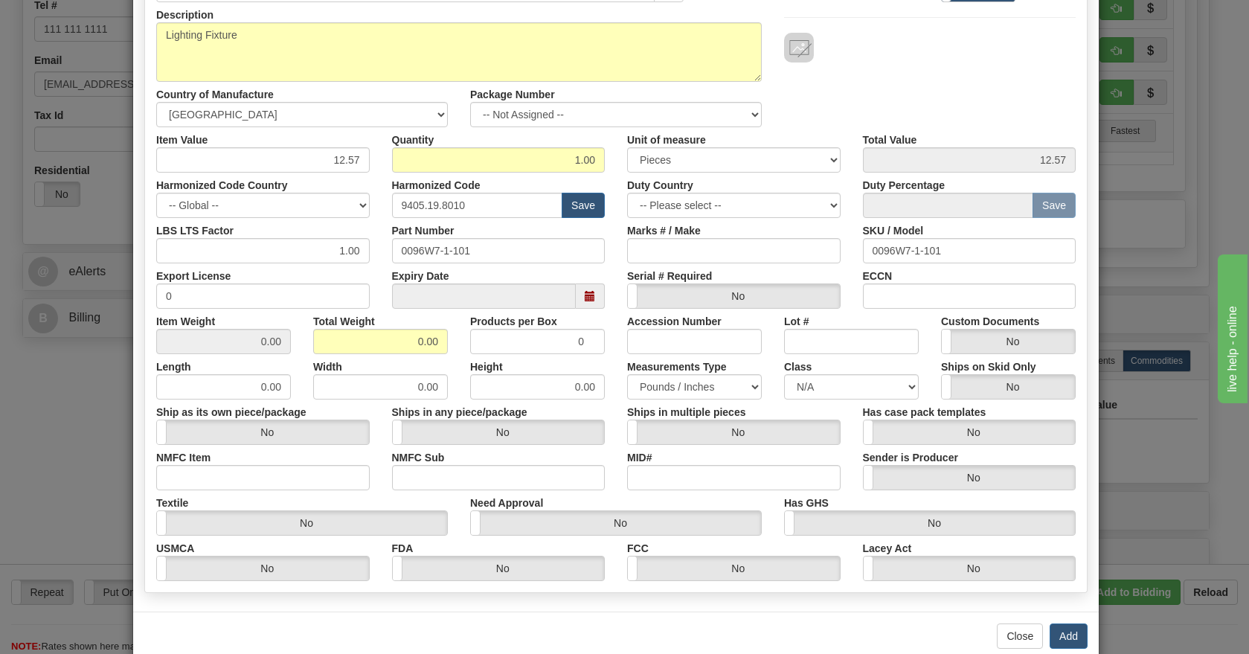
scroll to position [191, 0]
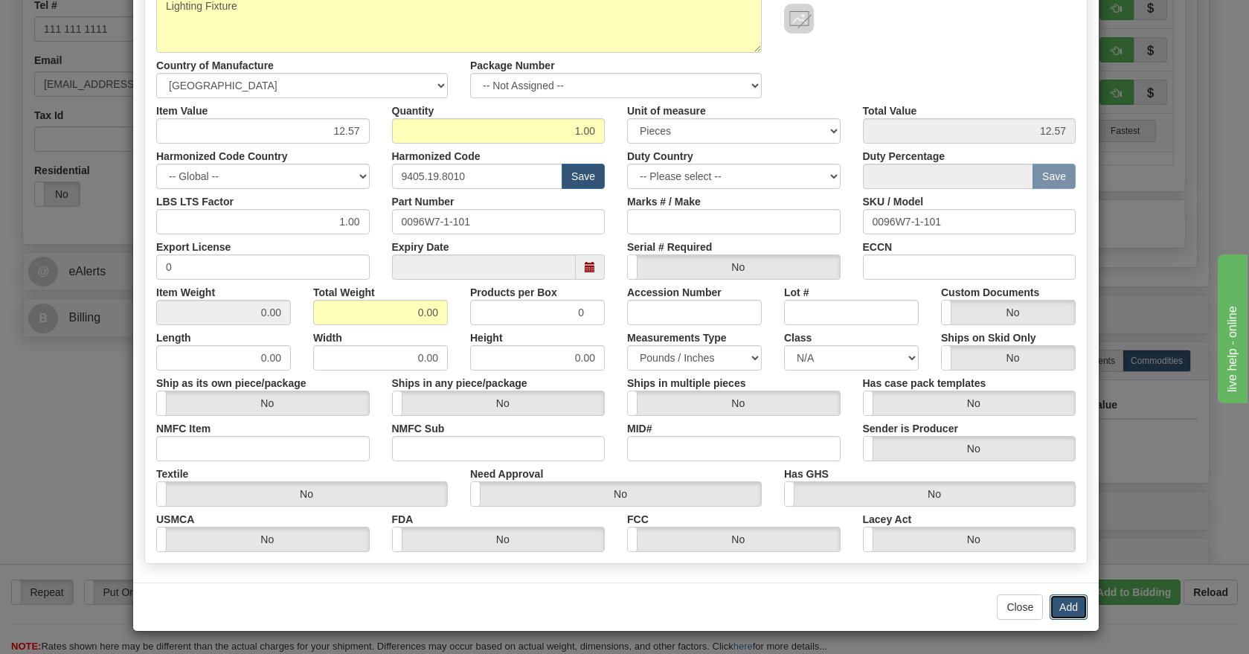
click at [1069, 600] on button "Add" at bounding box center [1068, 606] width 38 height 25
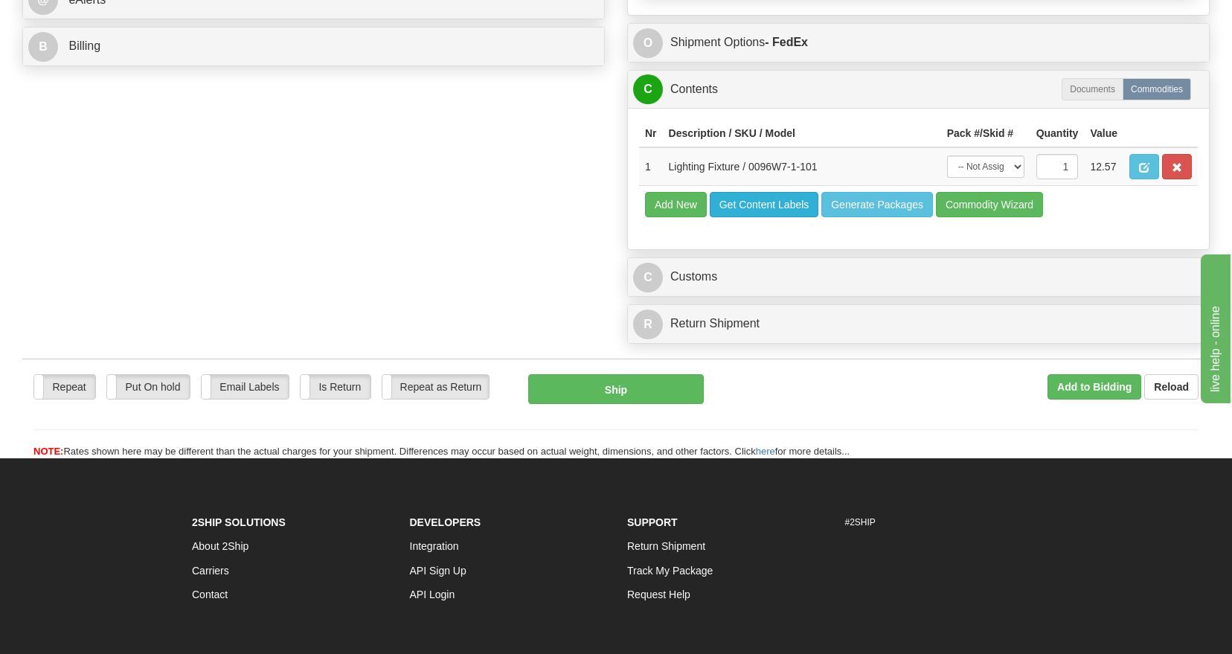
scroll to position [1116, 0]
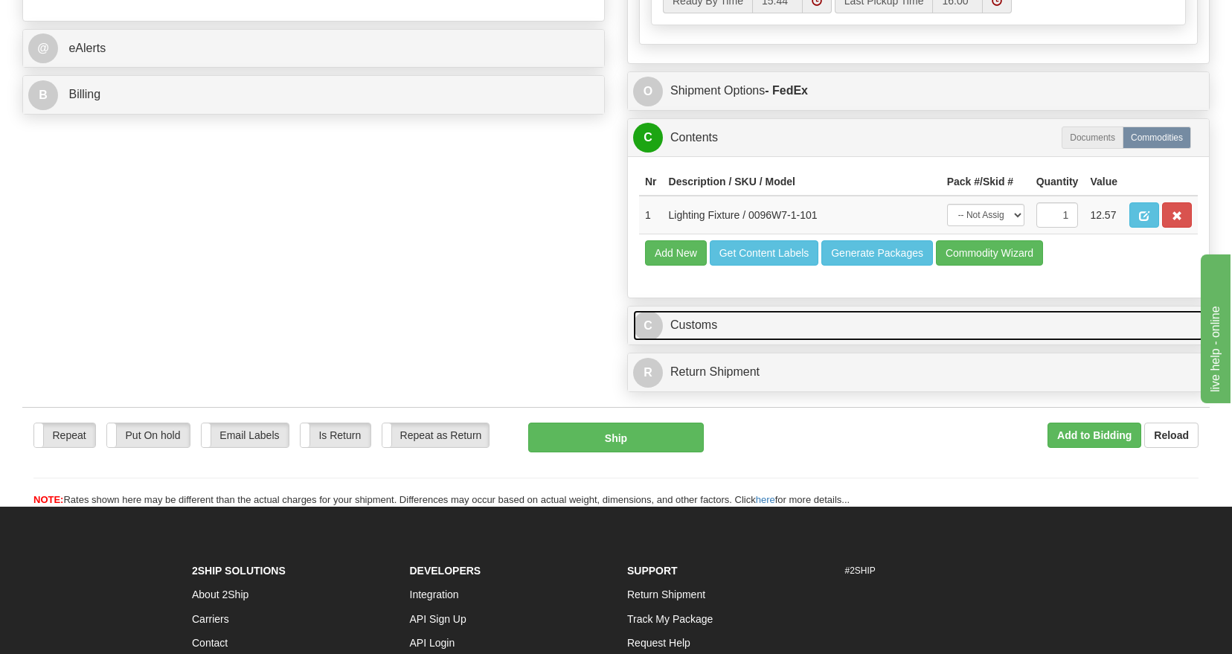
click at [769, 317] on link "C Customs" at bounding box center [918, 325] width 570 height 30
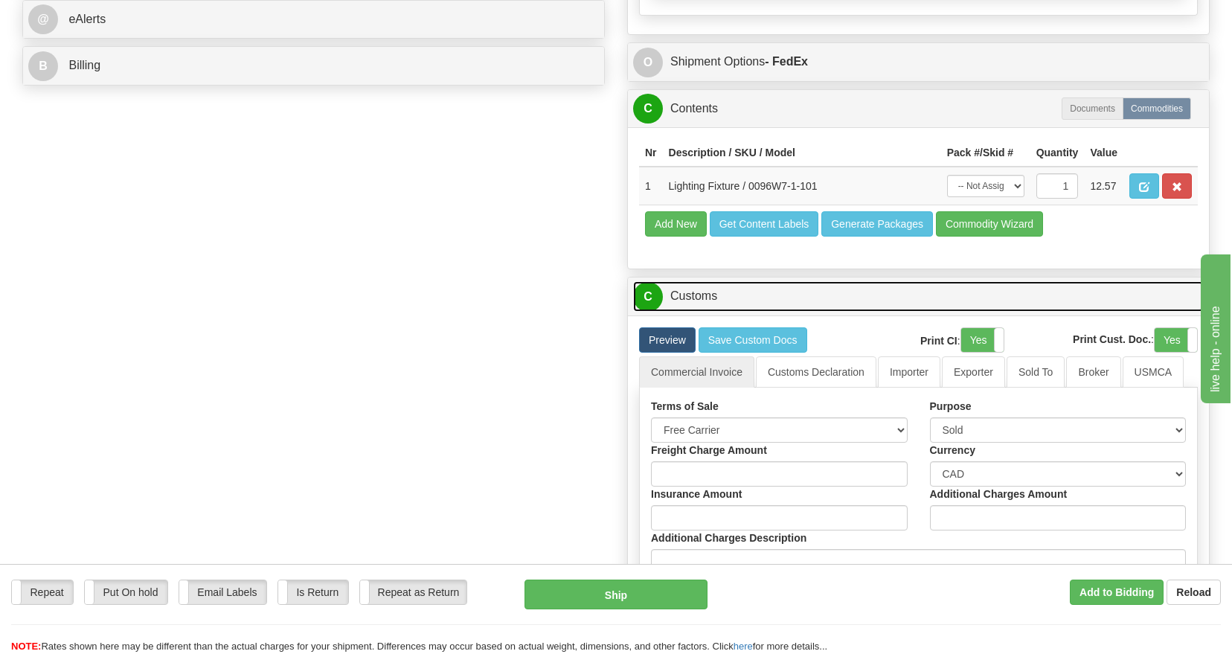
scroll to position [1227, 0]
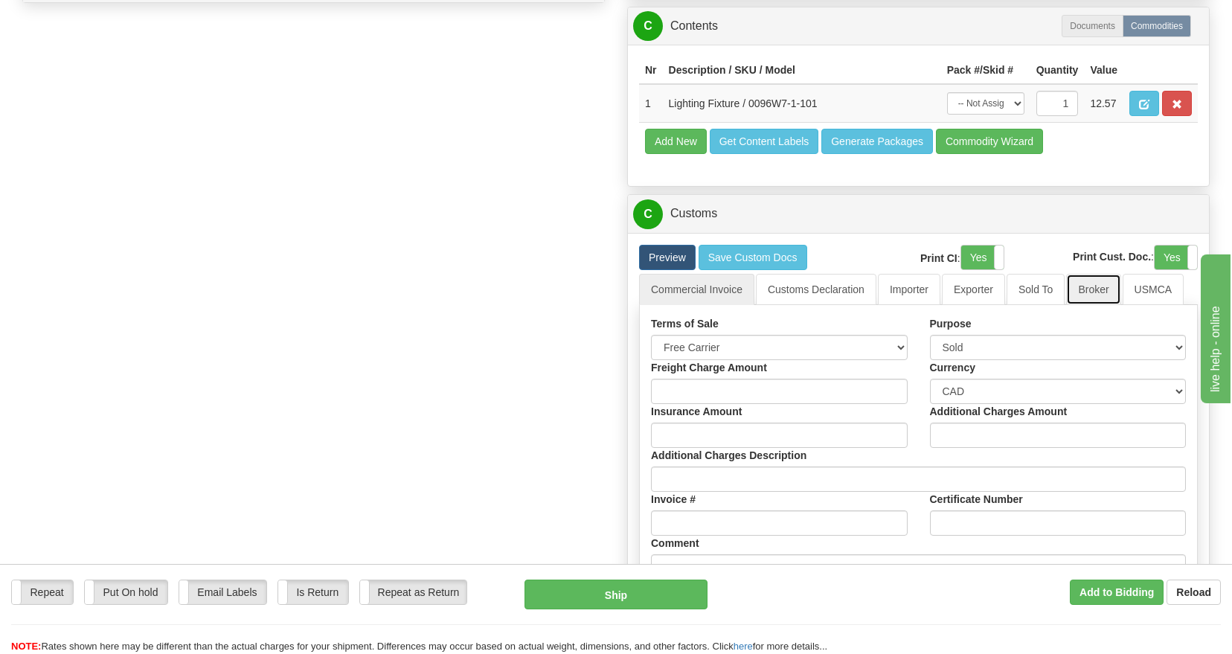
click at [1107, 289] on link "Broker" at bounding box center [1093, 289] width 54 height 31
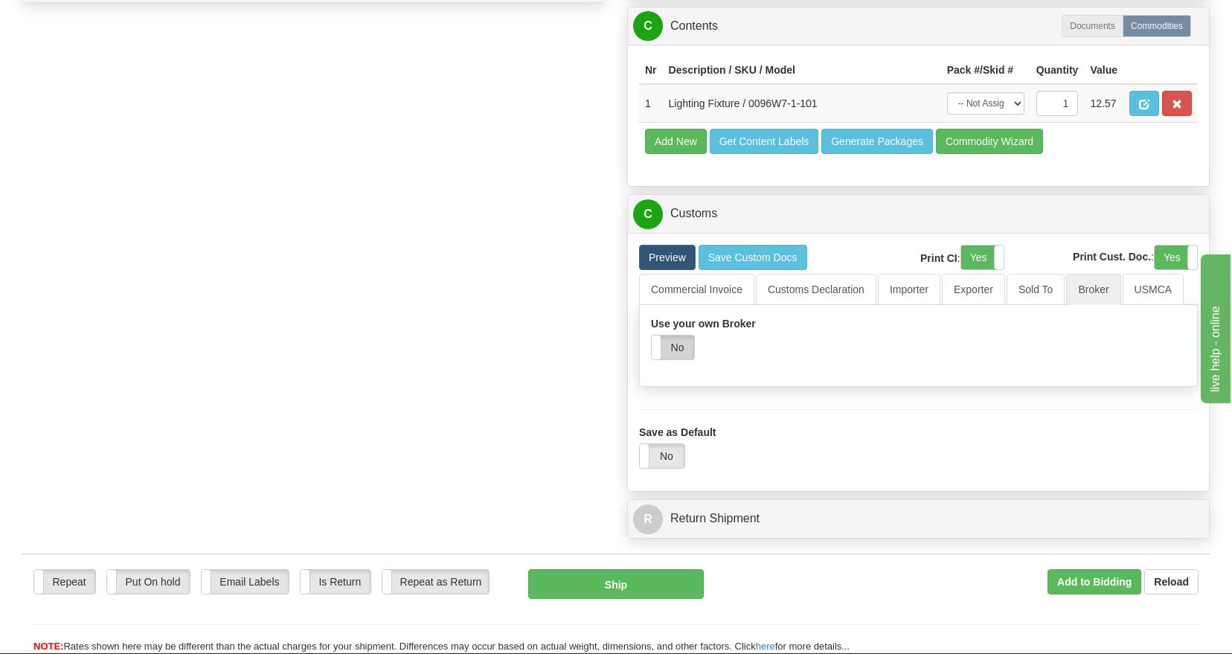
click at [677, 344] on label "No" at bounding box center [672, 347] width 42 height 24
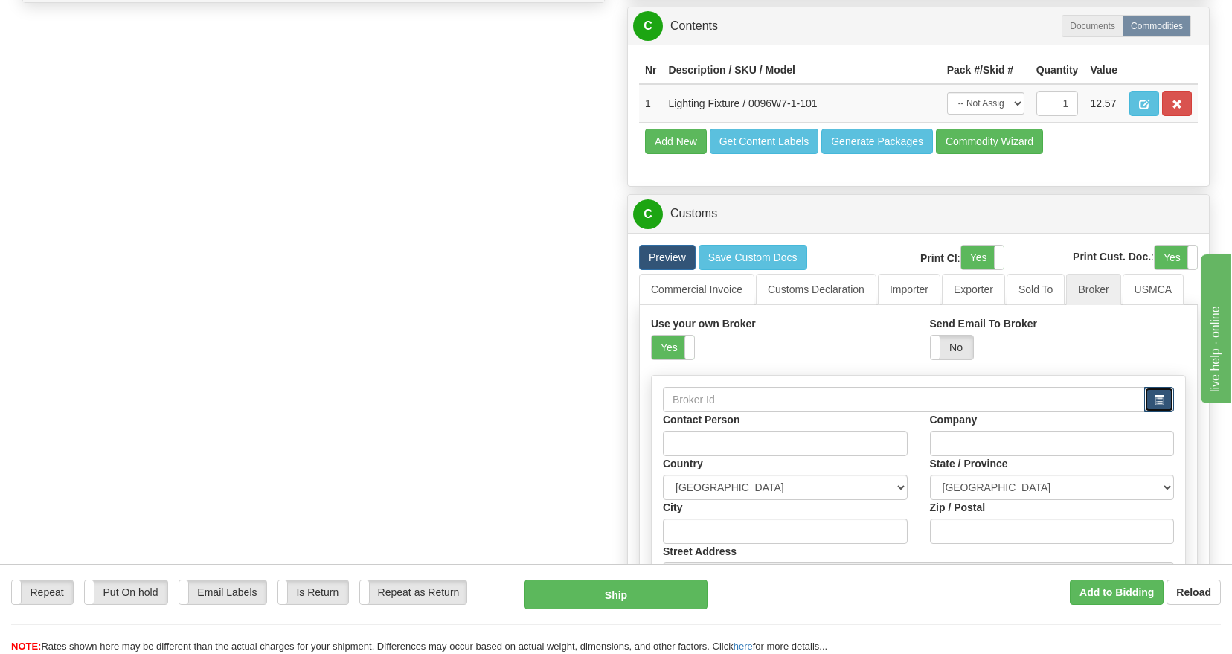
click at [1159, 404] on span "button" at bounding box center [1158, 401] width 10 height 10
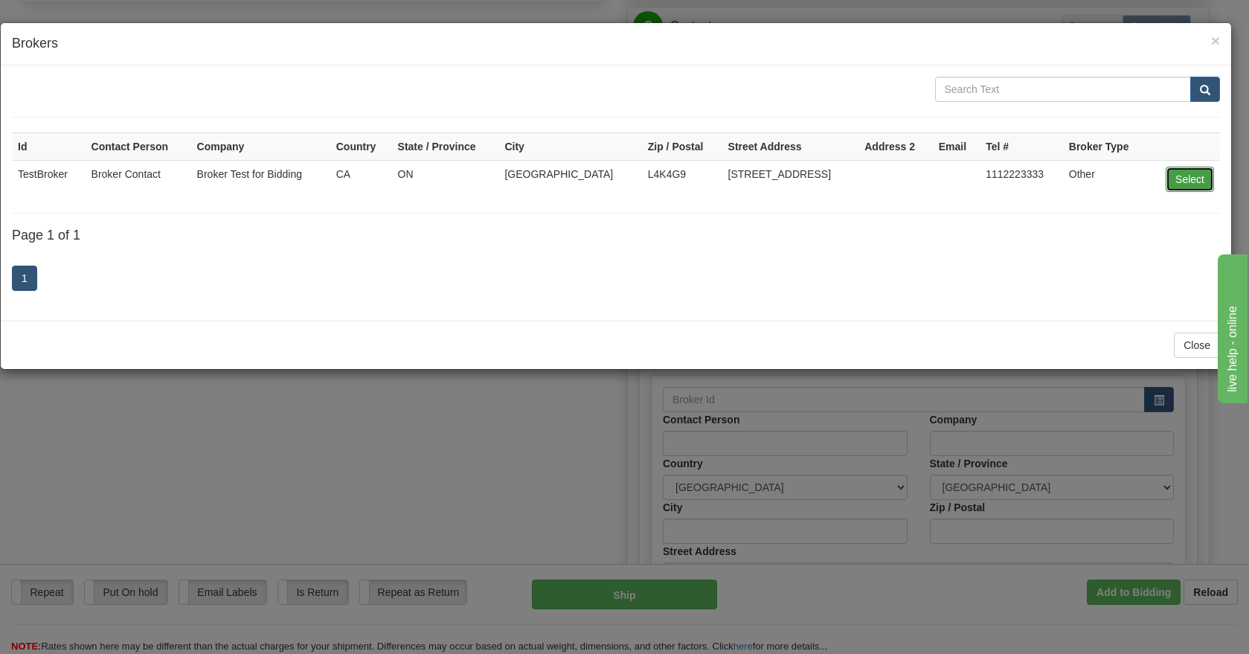
click at [1179, 176] on button "Select" at bounding box center [1189, 179] width 48 height 25
type input "TestBroker"
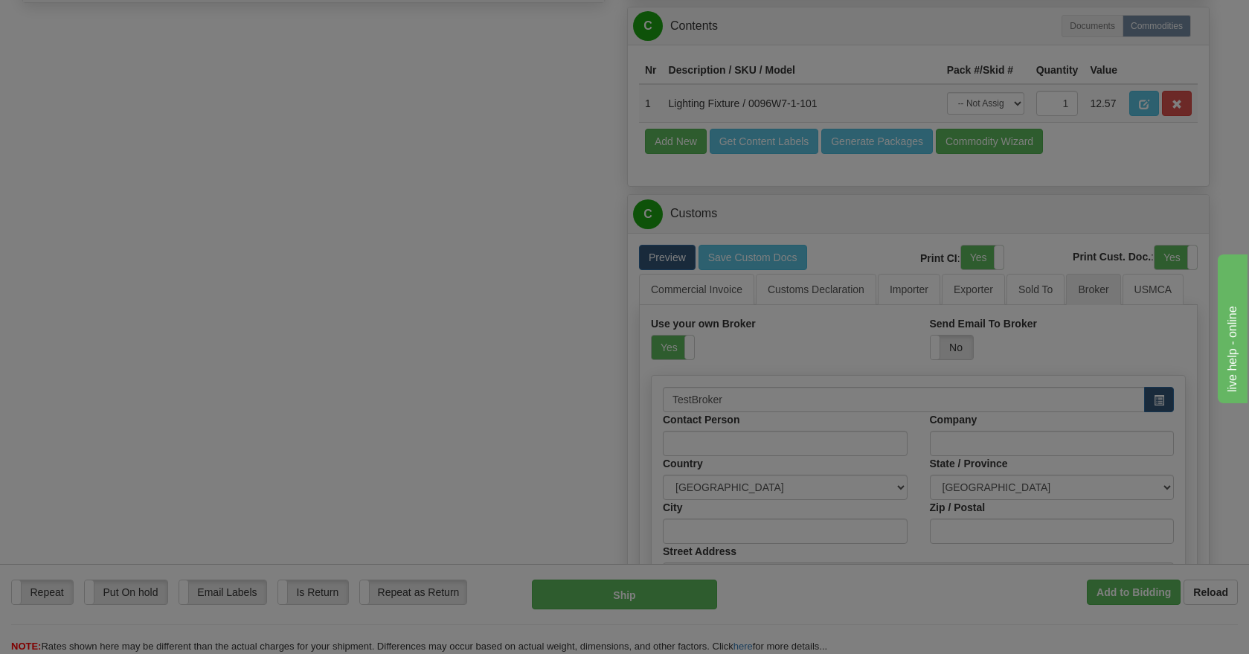
type input "Broker Contact"
type input "Broker Test for Bidding"
type input "[GEOGRAPHIC_DATA]"
type input "L4K4G9"
type input "[STREET_ADDRESS]"
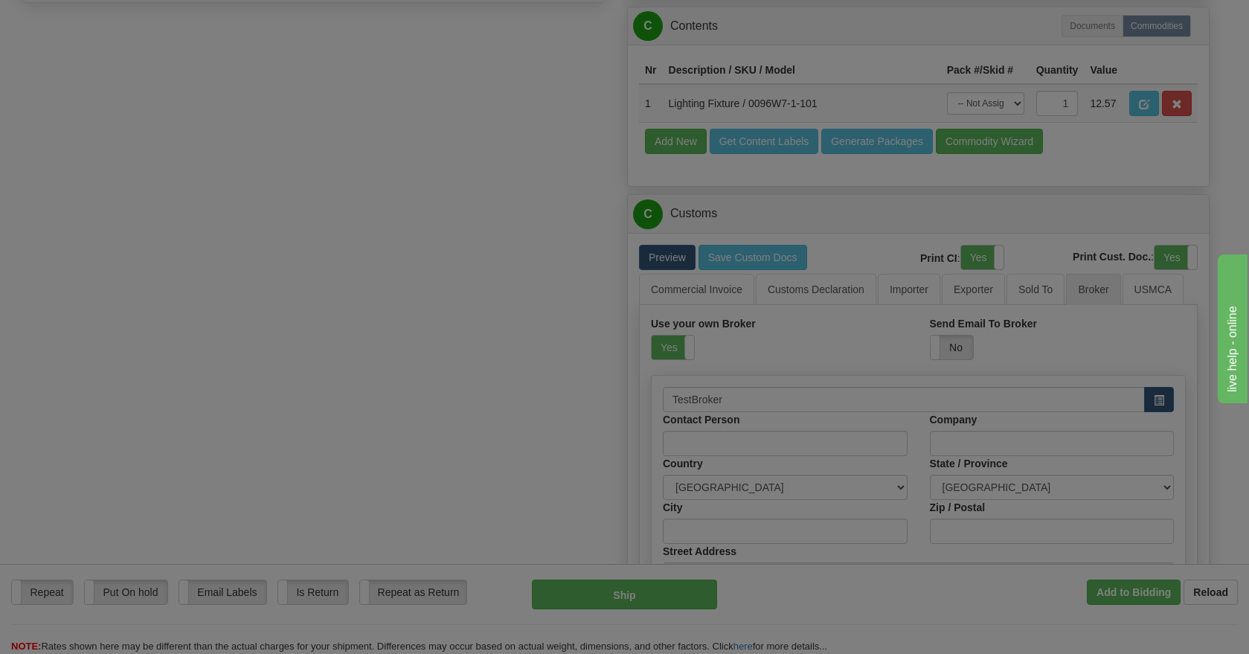
type input "1112223333"
select select "ON"
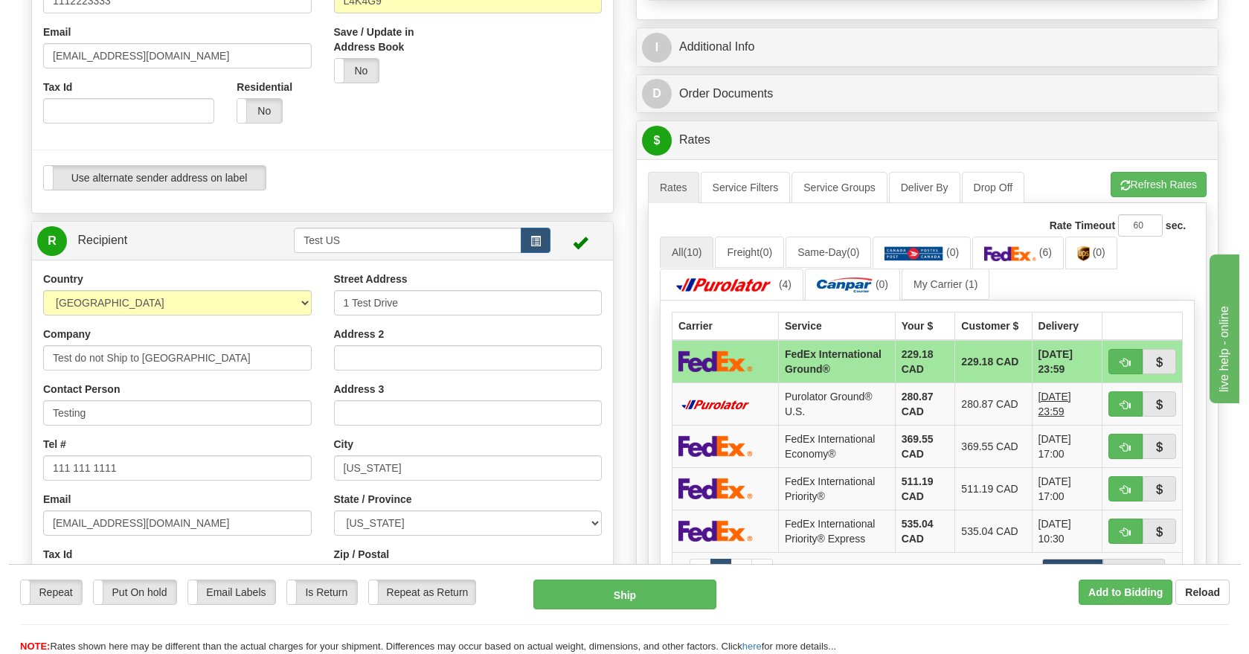
scroll to position [446, 0]
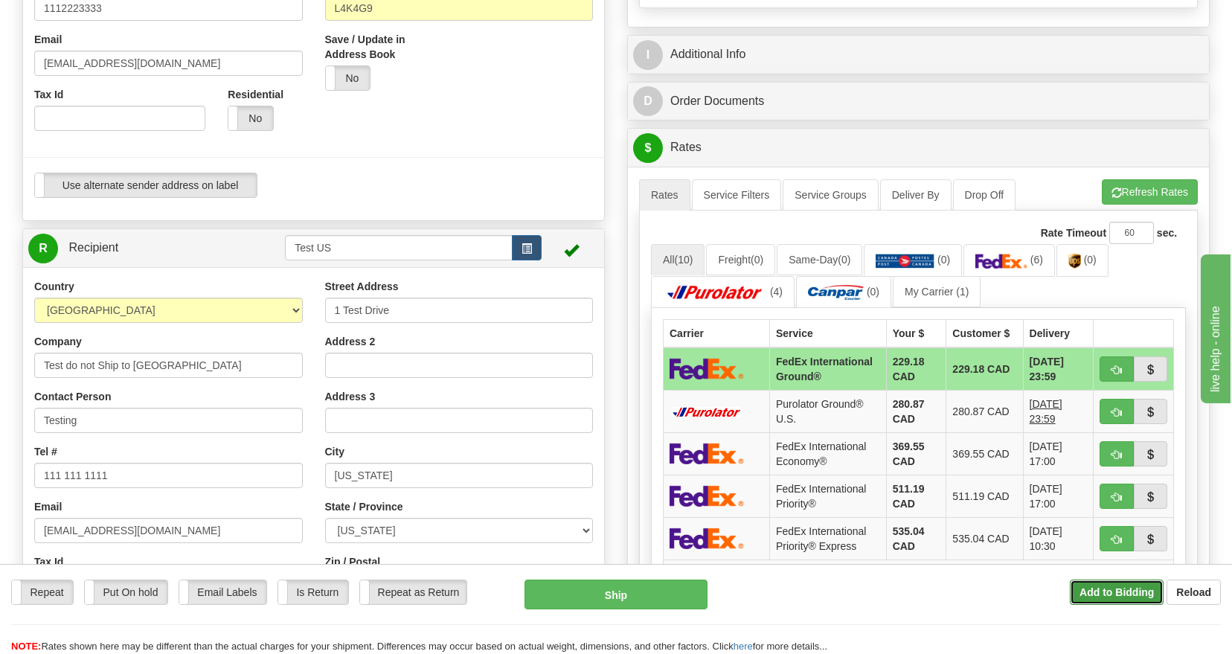
click at [1113, 590] on b "Add to Bidding" at bounding box center [1116, 592] width 74 height 12
